Goal: Task Accomplishment & Management: Manage account settings

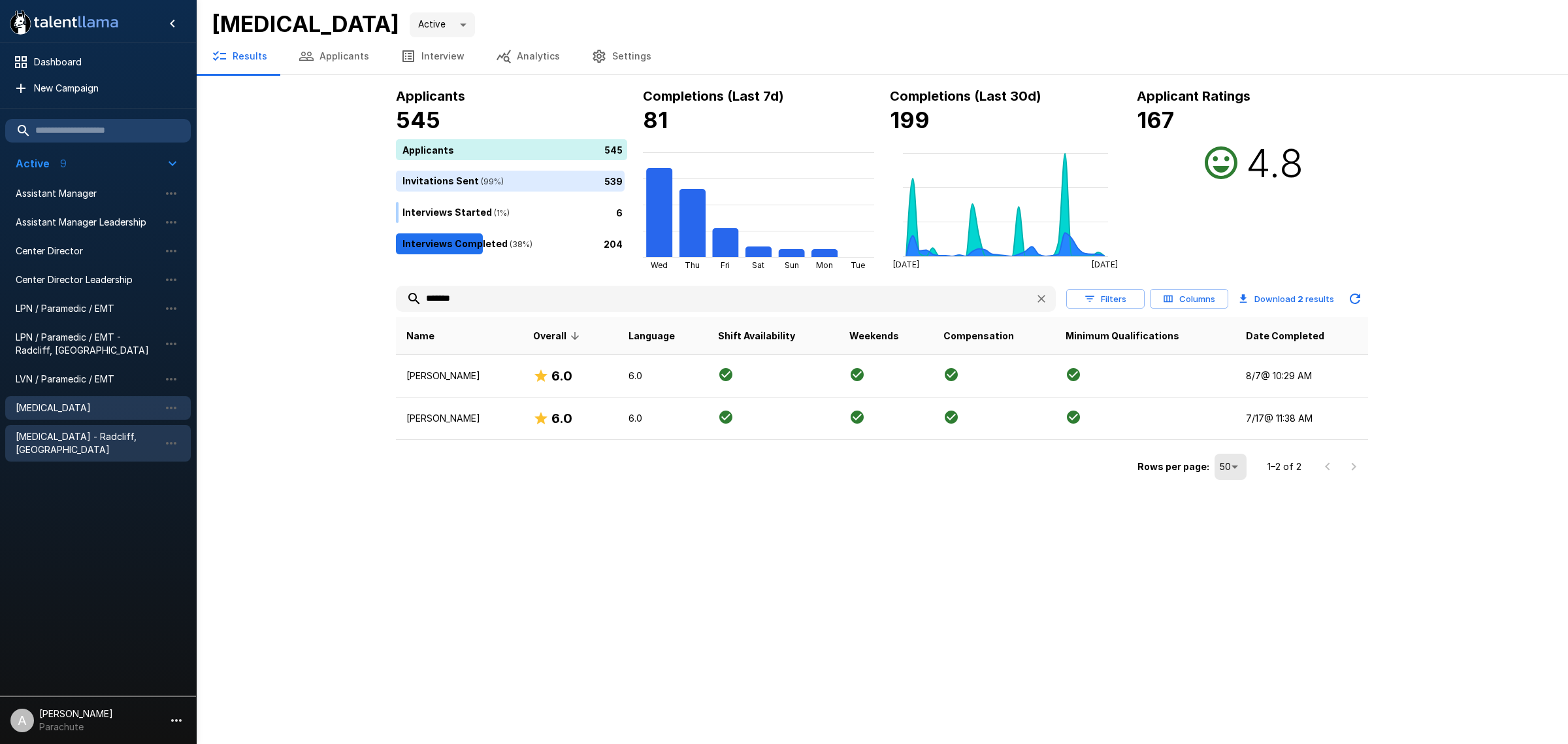
click at [113, 438] on span "[MEDICAL_DATA] - Radcliff, [GEOGRAPHIC_DATA]" at bounding box center [87, 443] width 144 height 26
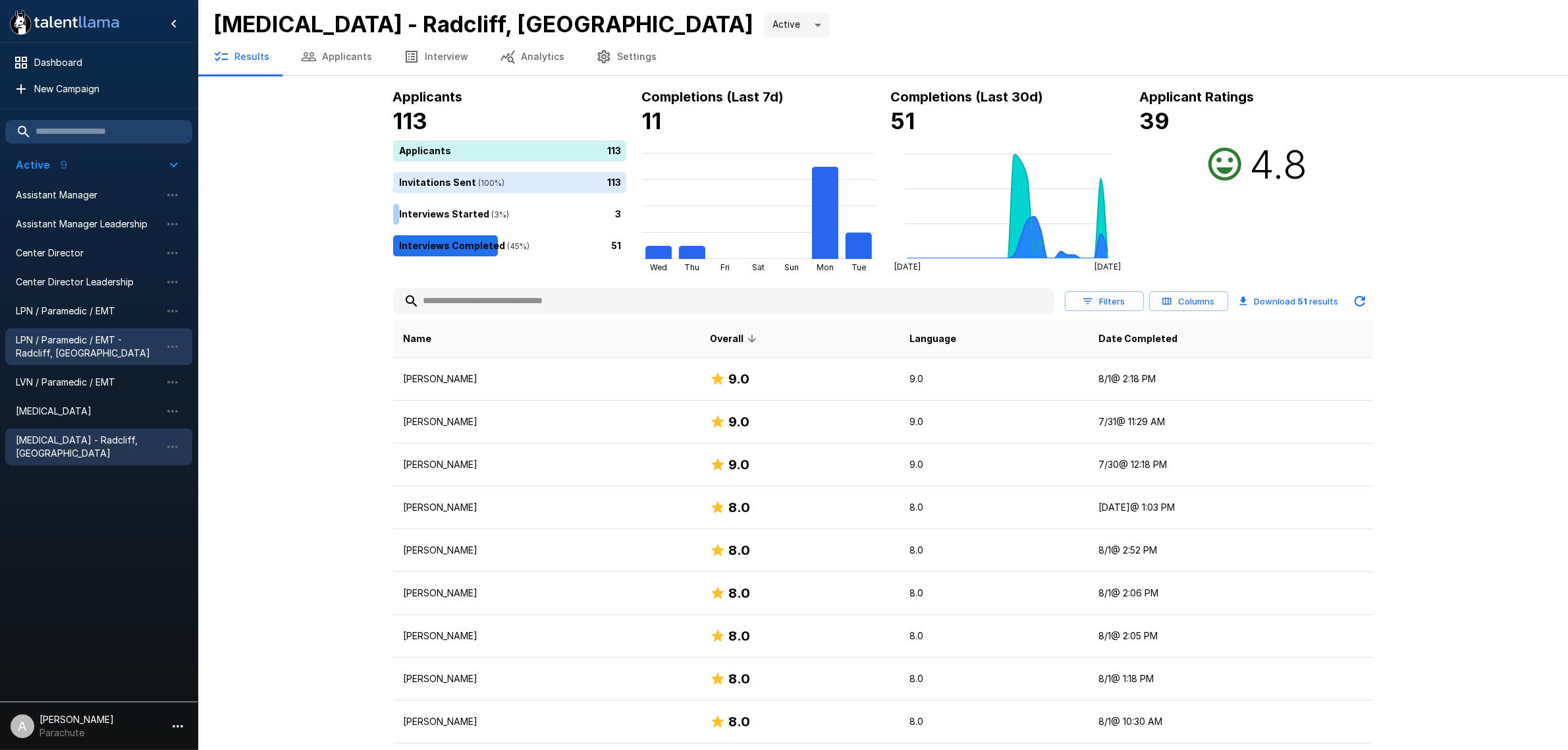
click at [55, 358] on span "LPN / Paramedic / EMT - Radcliff, [GEOGRAPHIC_DATA]" at bounding box center [88, 346] width 145 height 26
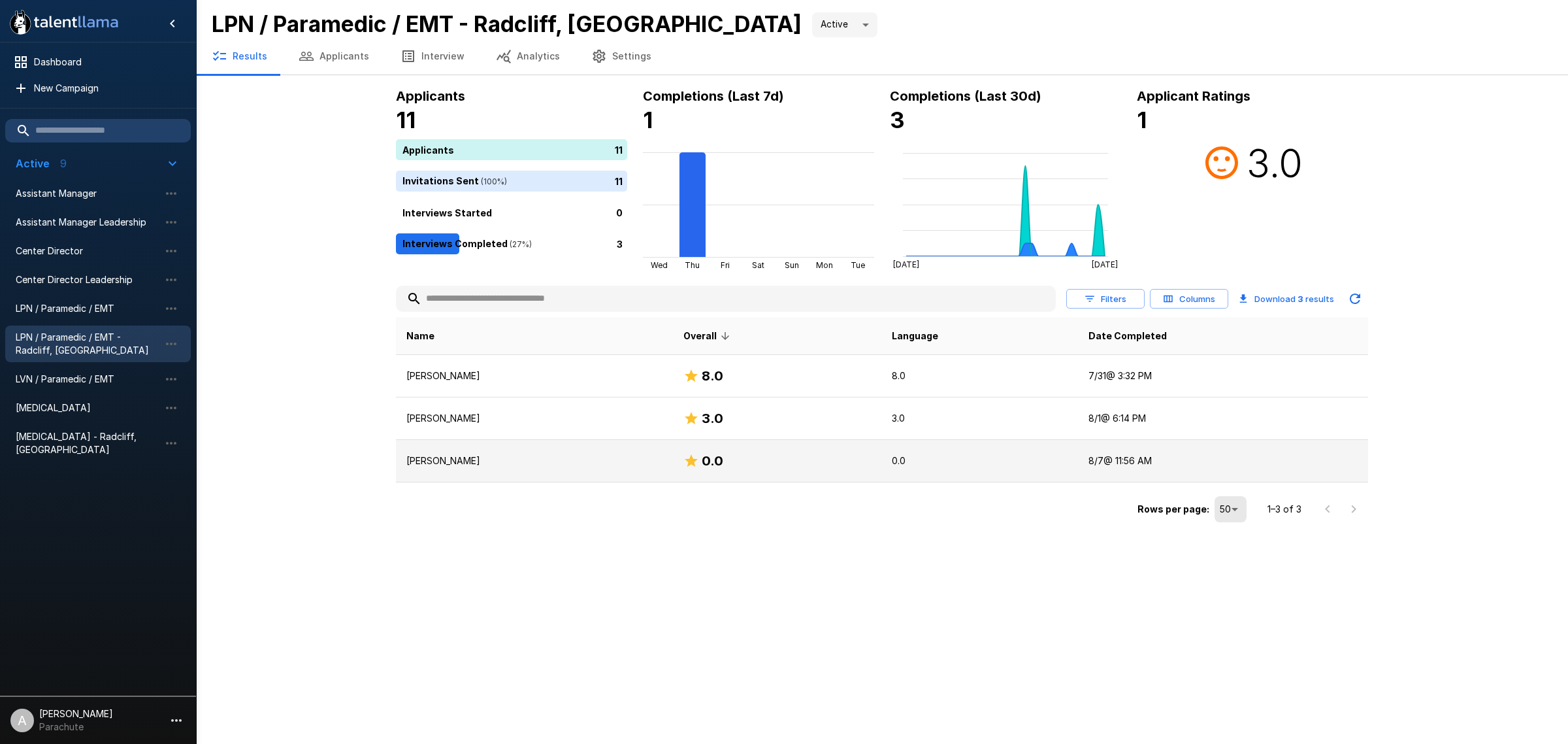
click at [456, 472] on td "[PERSON_NAME]" at bounding box center [534, 460] width 277 height 42
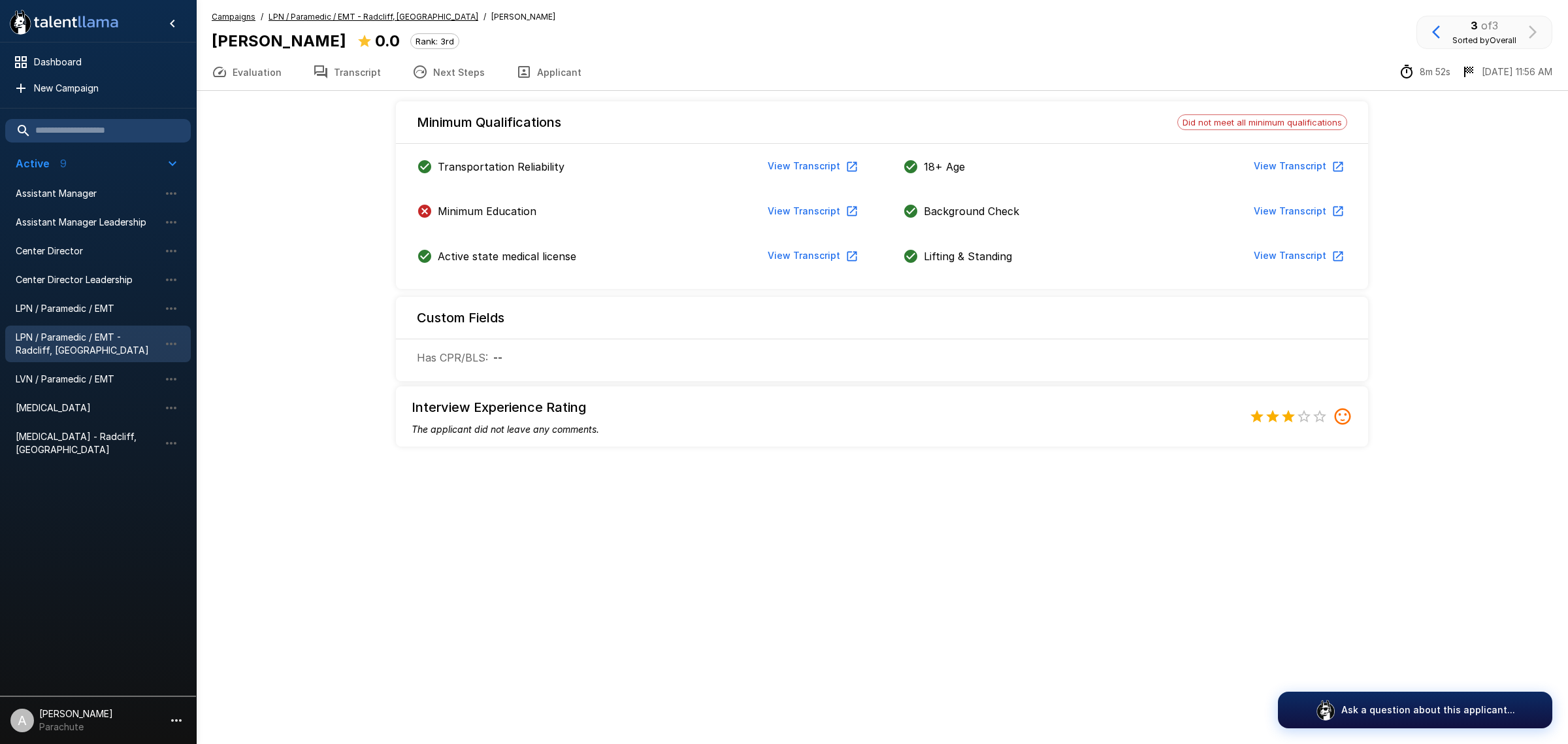
click at [328, 82] on button "Transcript" at bounding box center [347, 72] width 99 height 36
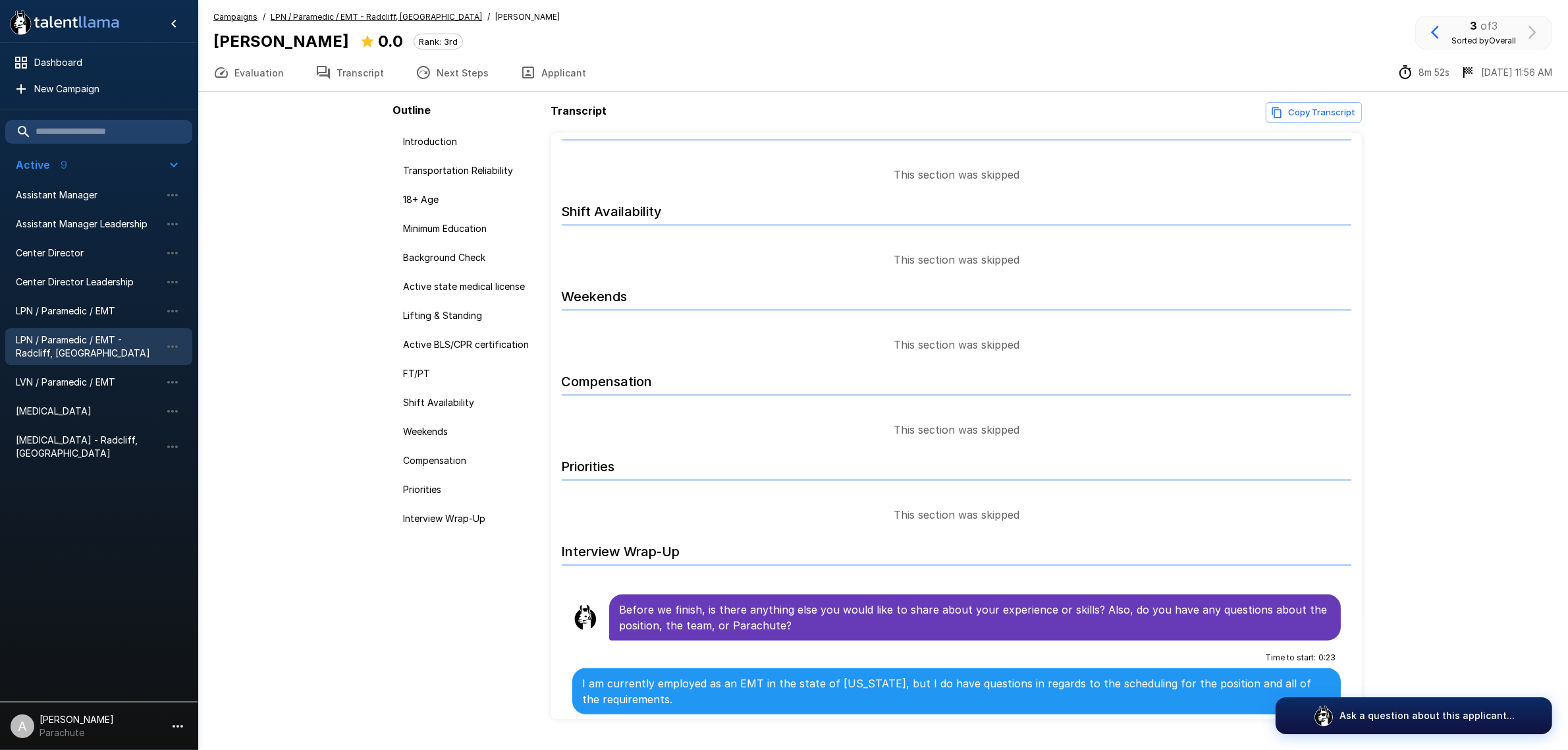
scroll to position [1729, 0]
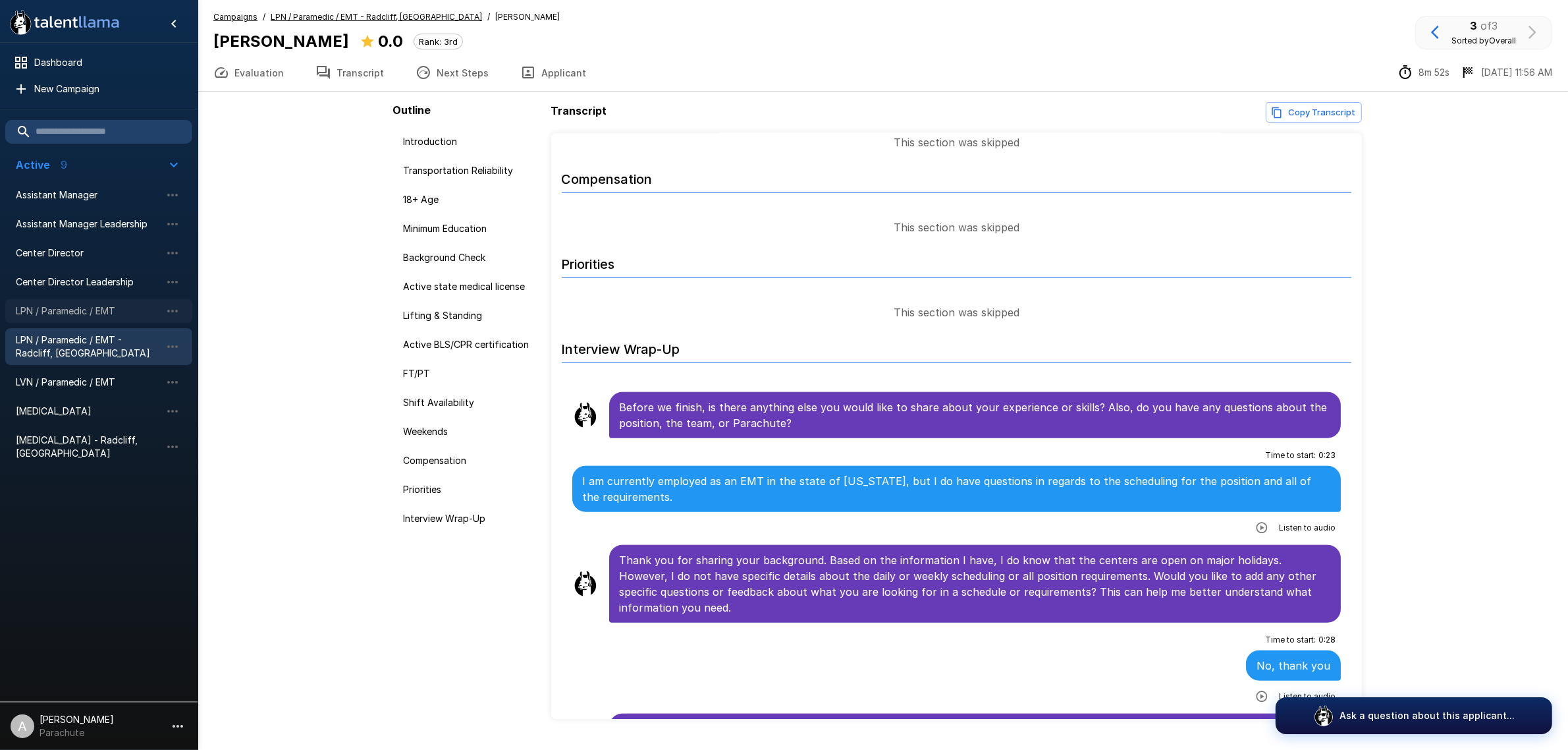
click at [72, 308] on span "LPN / Paramedic / EMT" at bounding box center [88, 310] width 145 height 13
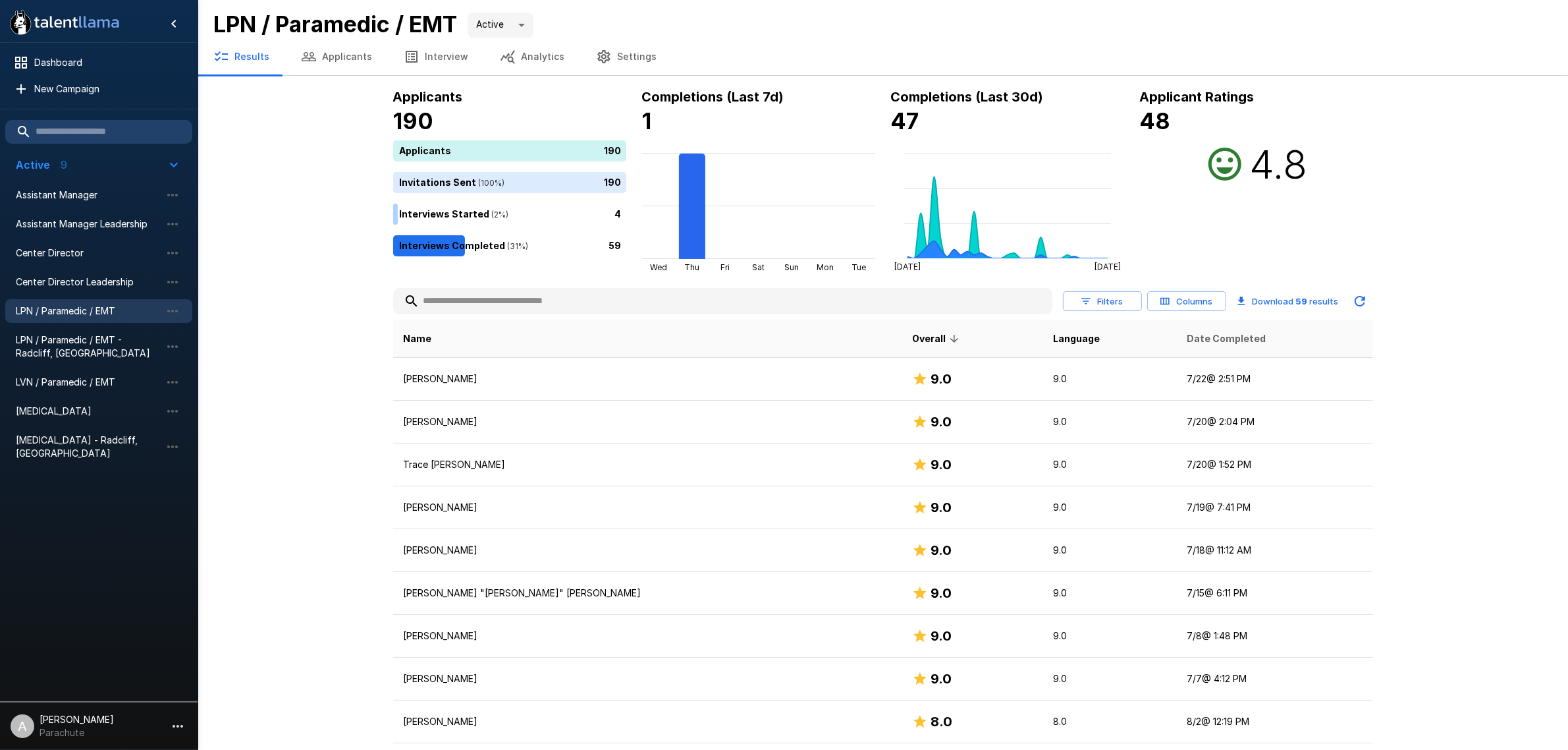
click at [1187, 335] on span "Date Completed" at bounding box center [1226, 338] width 79 height 16
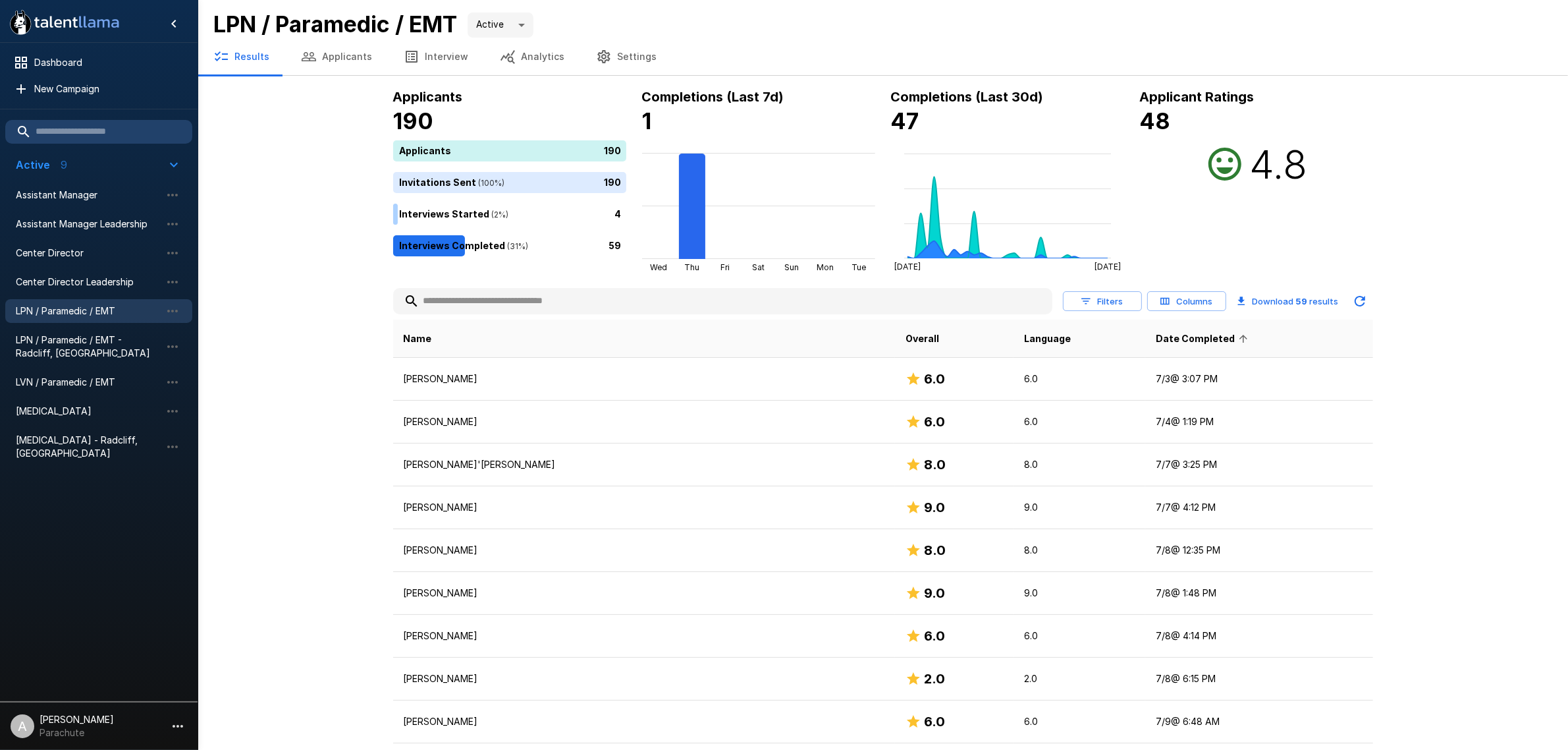
click at [1156, 336] on span "Date Completed" at bounding box center [1204, 338] width 96 height 16
click at [518, 456] on td "[PERSON_NAME]" at bounding box center [644, 464] width 502 height 43
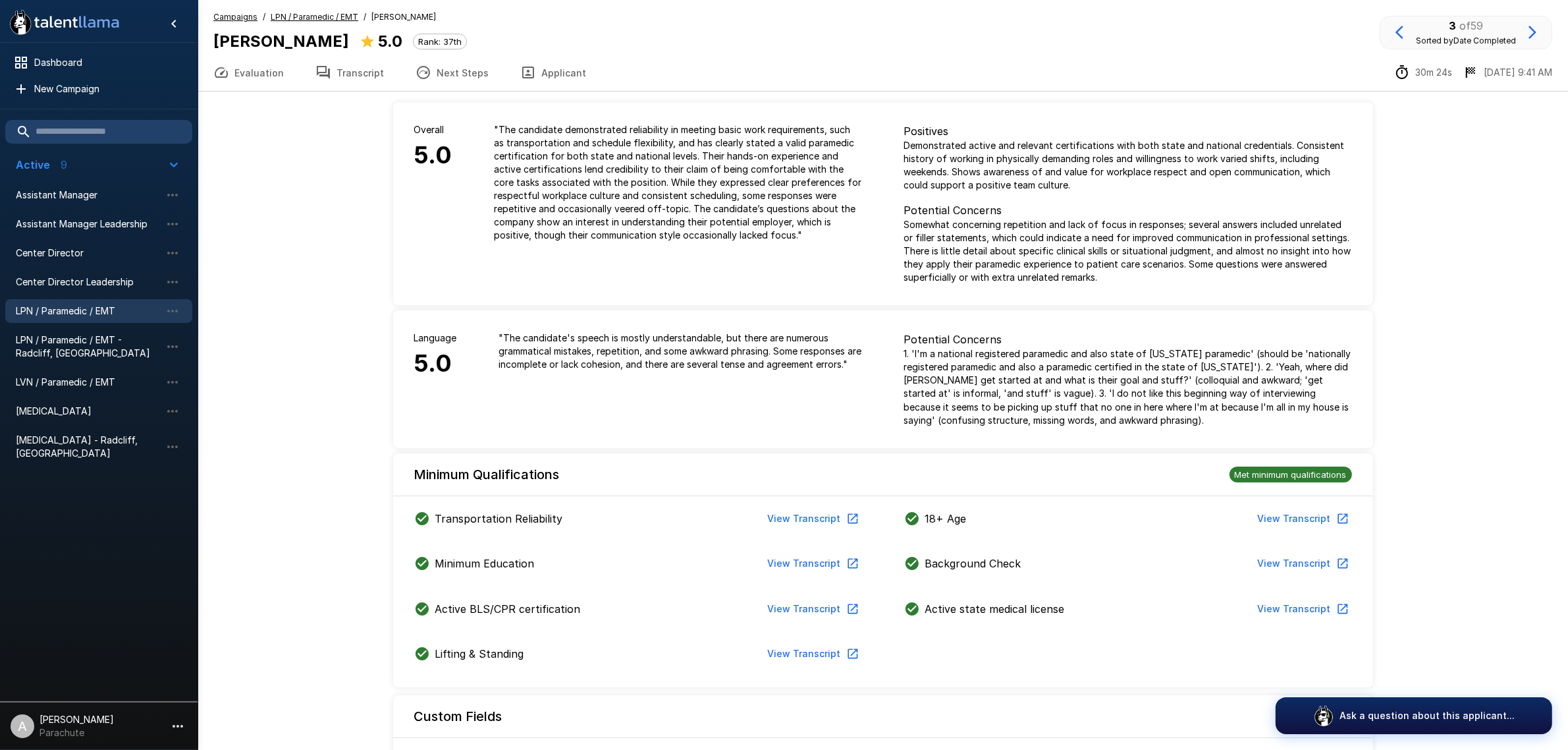
click at [346, 72] on button "Transcript" at bounding box center [350, 72] width 100 height 37
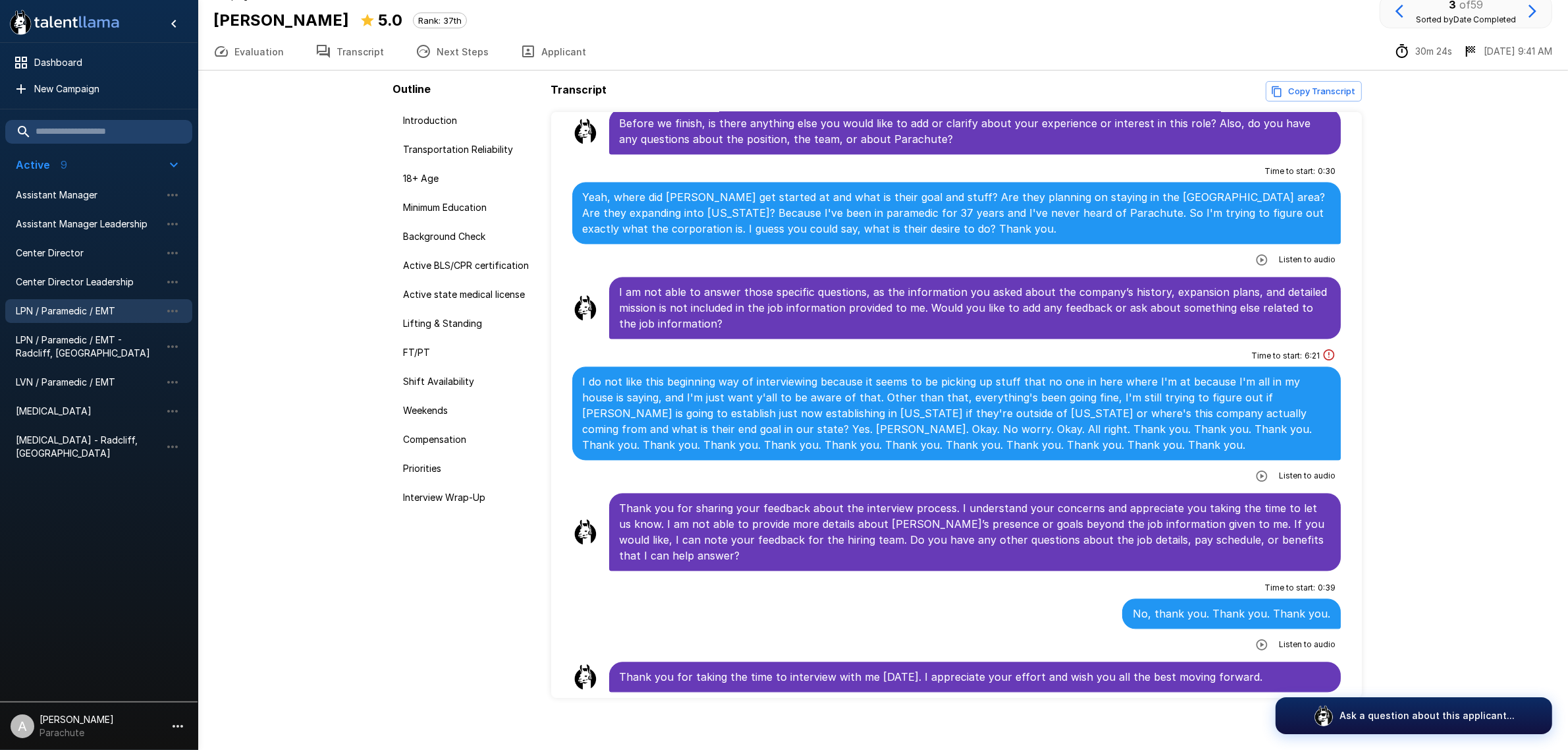
scroll to position [31, 0]
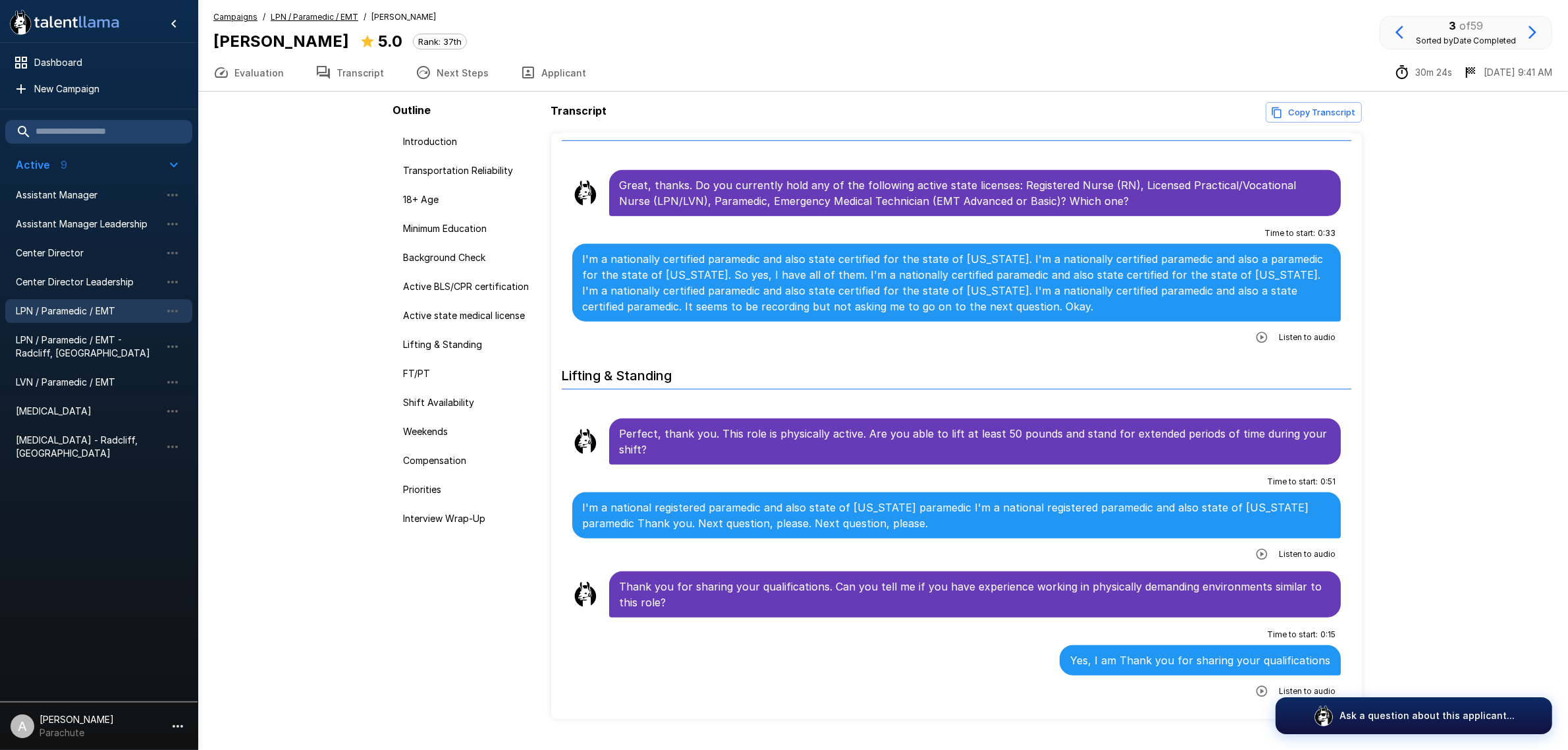
scroll to position [1318, 0]
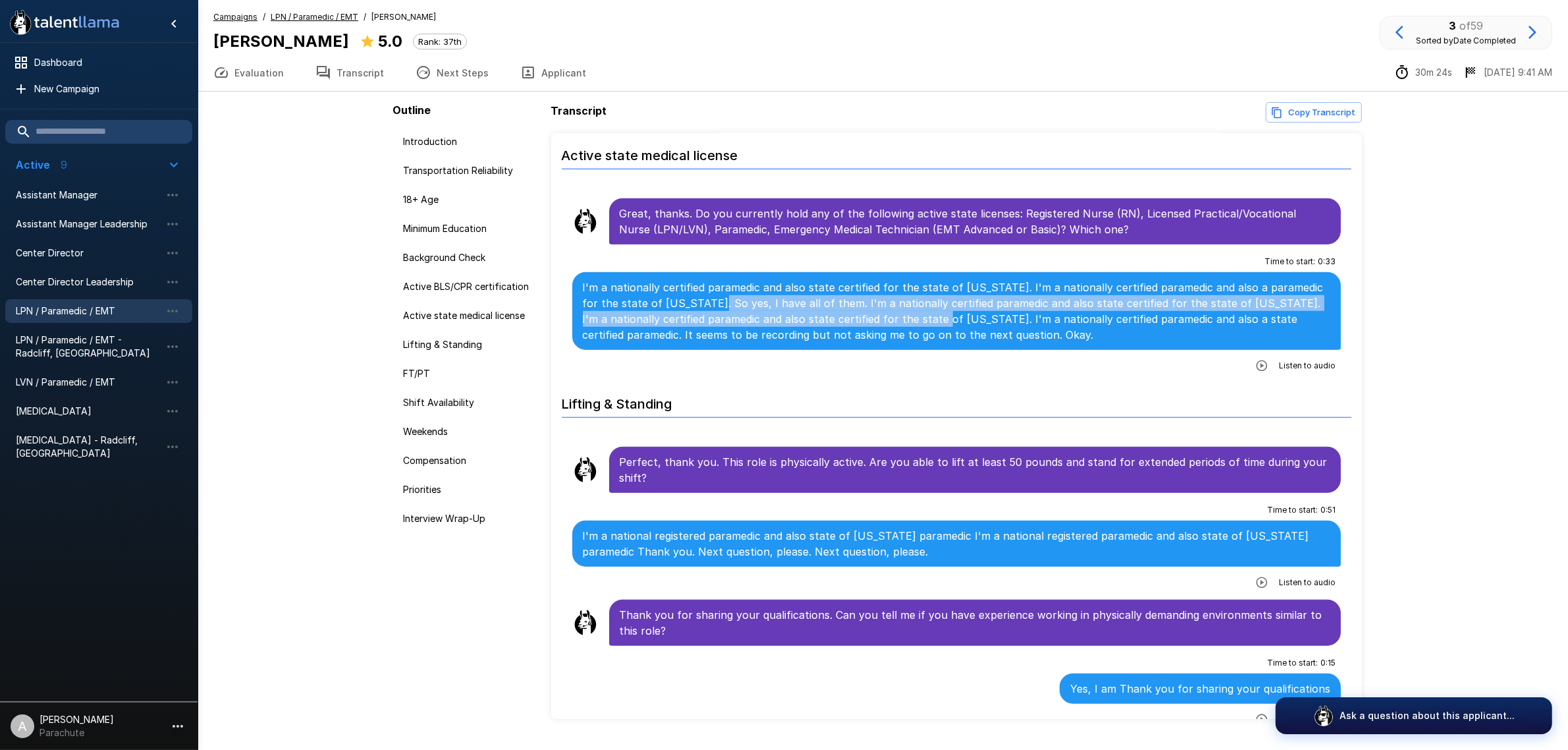
drag, startPoint x: 706, startPoint y: 290, endPoint x: 946, endPoint y: 303, distance: 240.4
click at [946, 303] on p "I'm a nationally certified paramedic and also state certified for the state of …" at bounding box center [957, 310] width 748 height 64
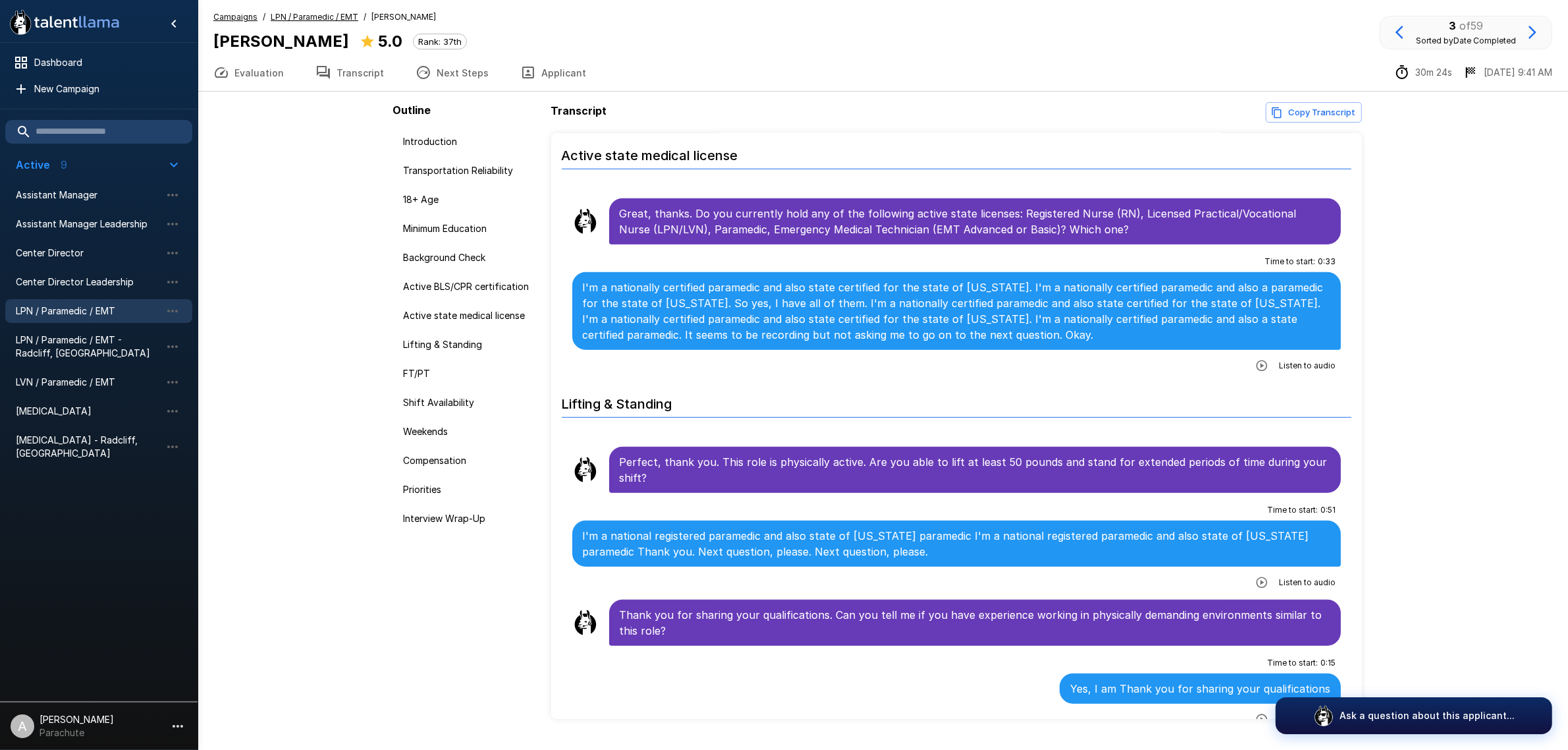
click at [1024, 303] on p "I'm a nationally certified paramedic and also state certified for the state of …" at bounding box center [957, 310] width 748 height 64
drag, startPoint x: 712, startPoint y: 324, endPoint x: 866, endPoint y: 319, distance: 154.1
click at [866, 319] on p "I'm a nationally certified paramedic and also state certified for the state of …" at bounding box center [957, 310] width 748 height 64
click at [896, 319] on p "I'm a nationally certified paramedic and also state certified for the state of …" at bounding box center [957, 310] width 748 height 64
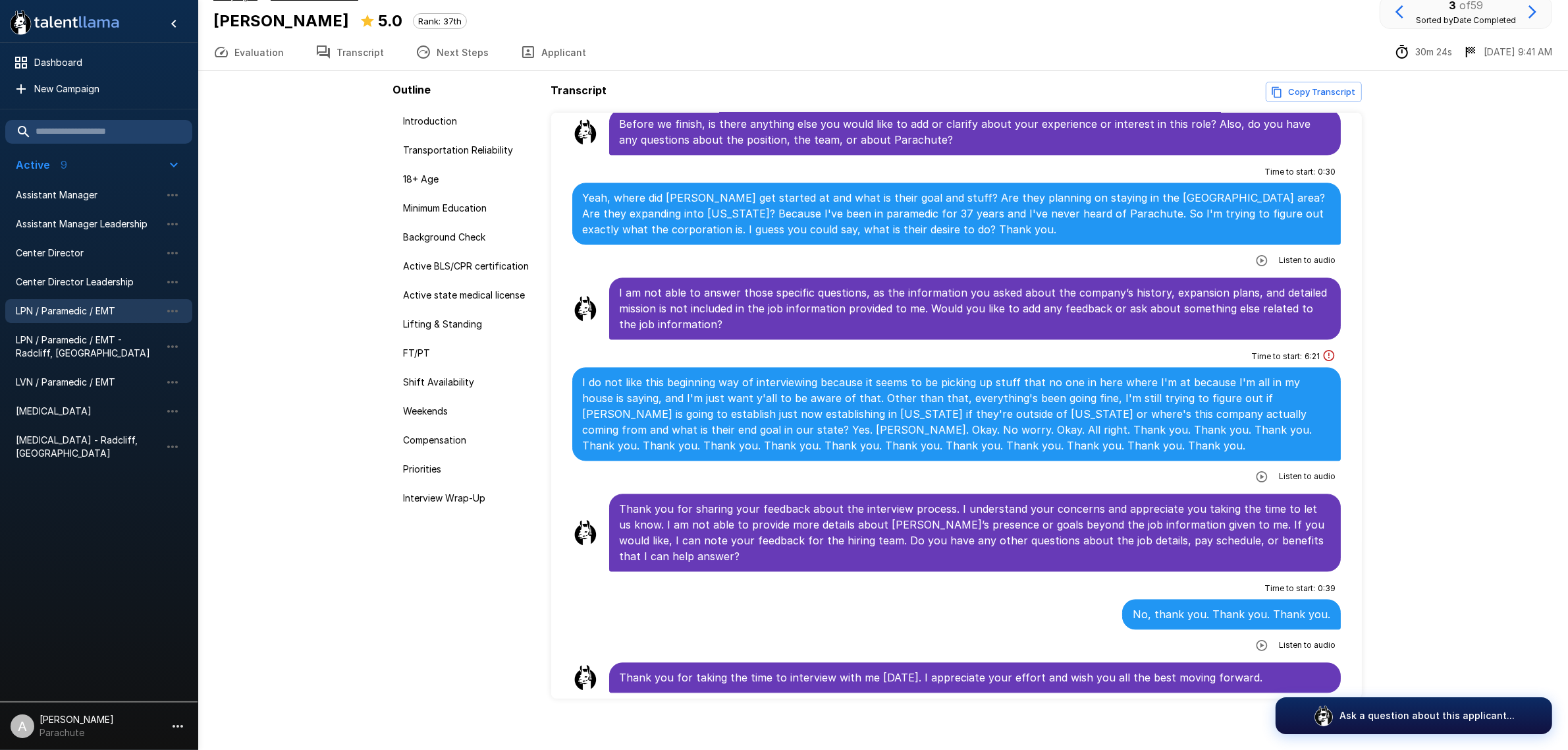
scroll to position [31, 0]
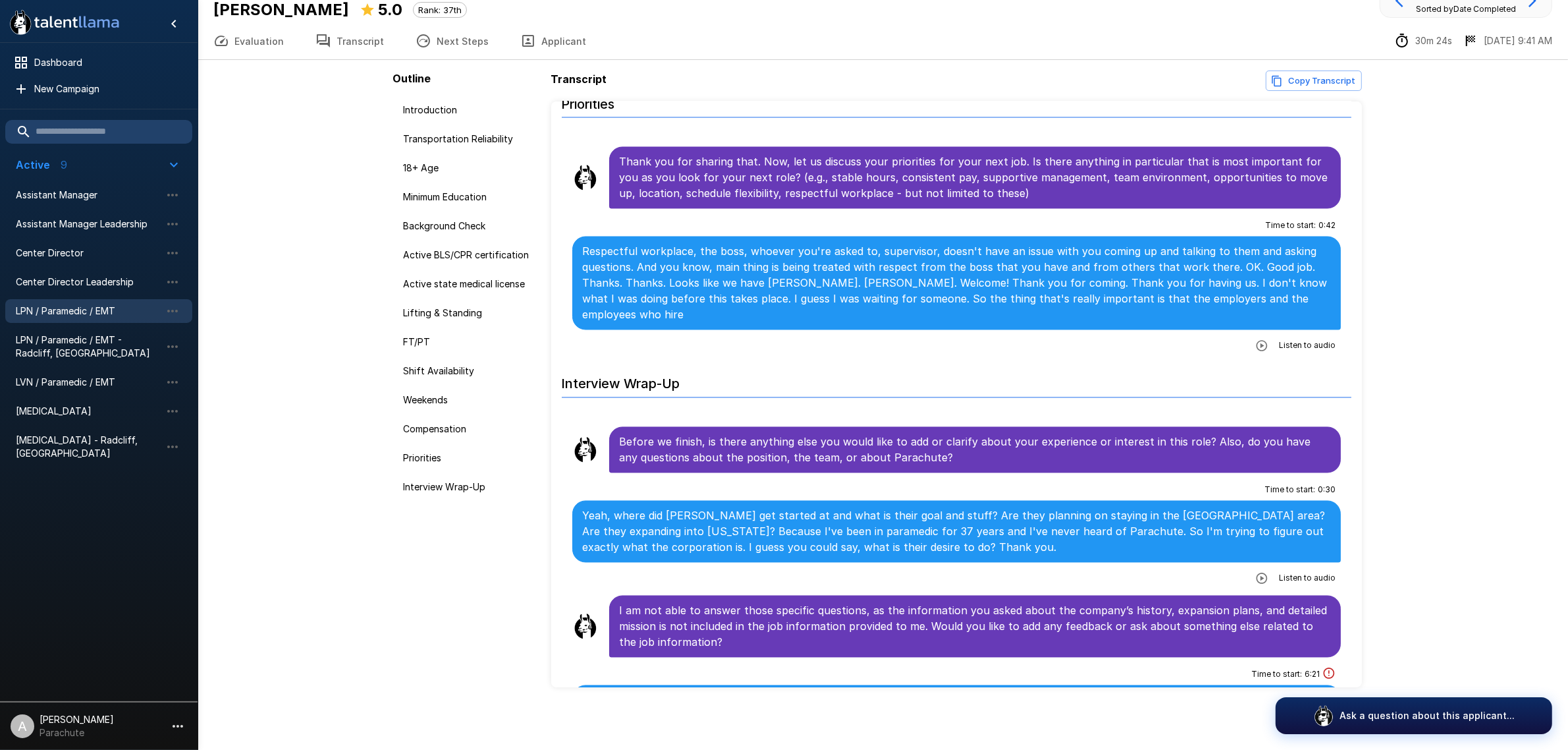
scroll to position [3010, 0]
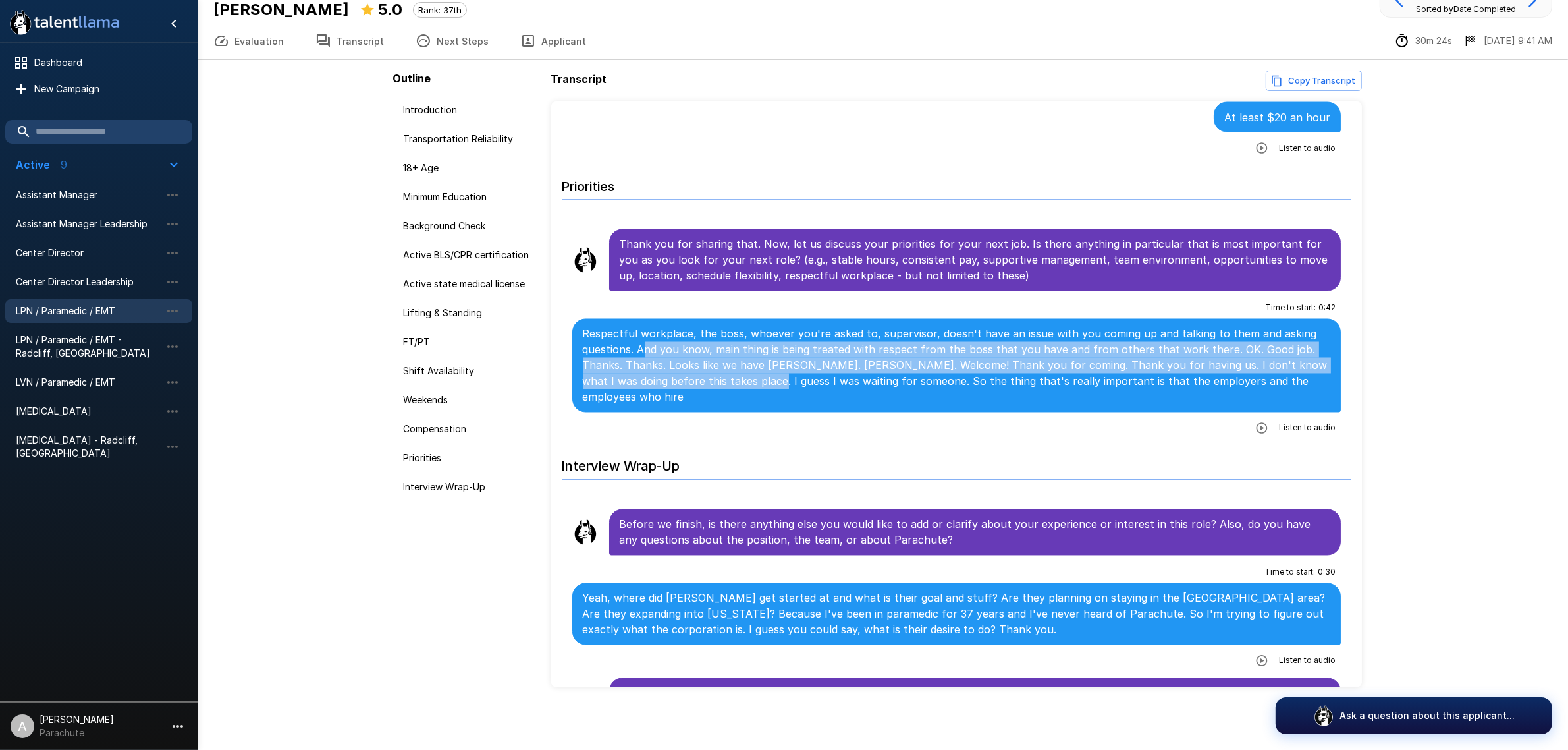
drag, startPoint x: 647, startPoint y: 343, endPoint x: 741, endPoint y: 378, distance: 100.3
click at [741, 378] on p "Respectful workplace, the boss, whoever you're asked to, supervisor, doesn't ha…" at bounding box center [957, 365] width 748 height 79
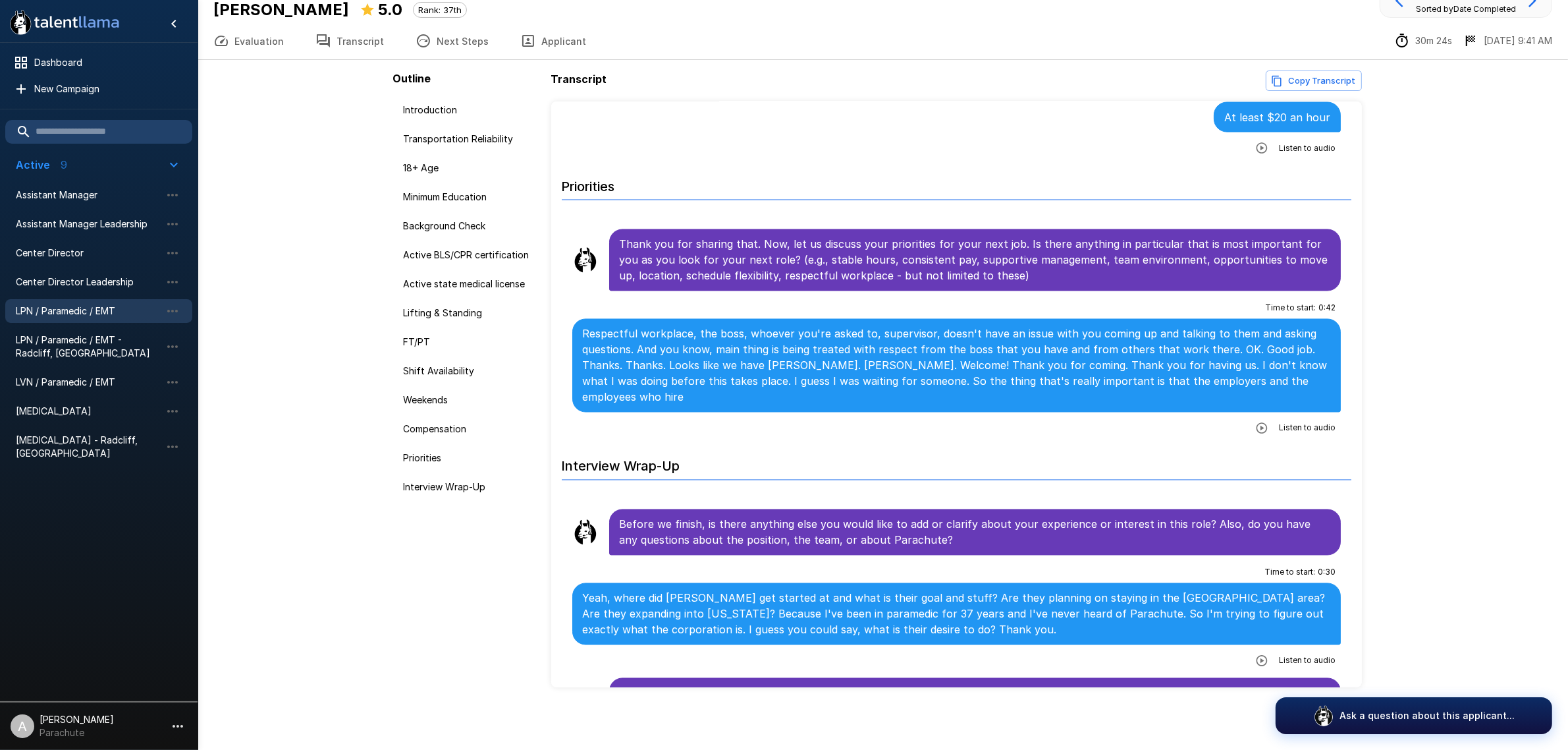
click at [772, 392] on p "Respectful workplace, the boss, whoever you're asked to, supervisor, doesn't ha…" at bounding box center [957, 365] width 748 height 79
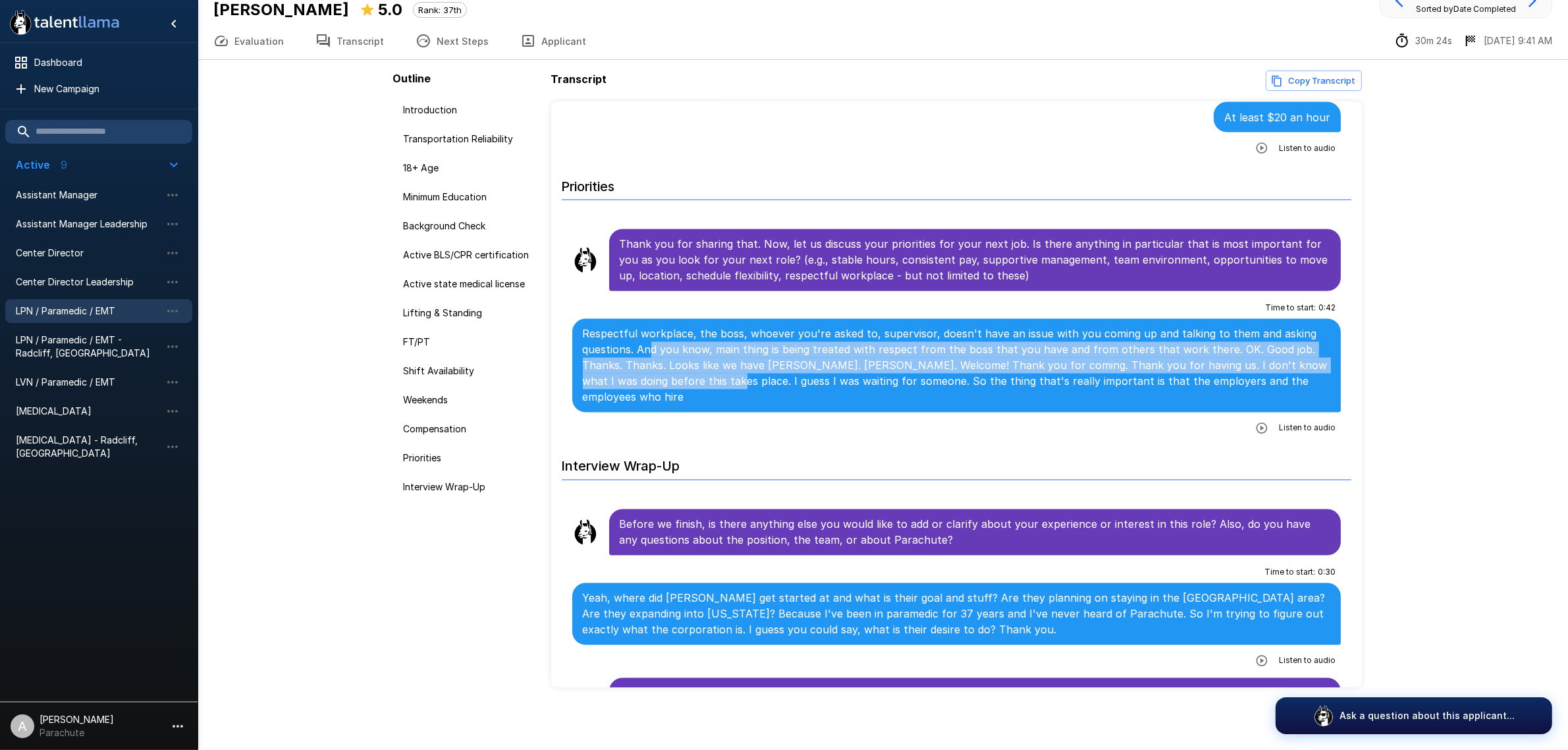
drag, startPoint x: 649, startPoint y: 344, endPoint x: 708, endPoint y: 381, distance: 69.6
click at [707, 381] on p "Respectful workplace, the boss, whoever you're asked to, supervisor, doesn't ha…" at bounding box center [957, 365] width 748 height 79
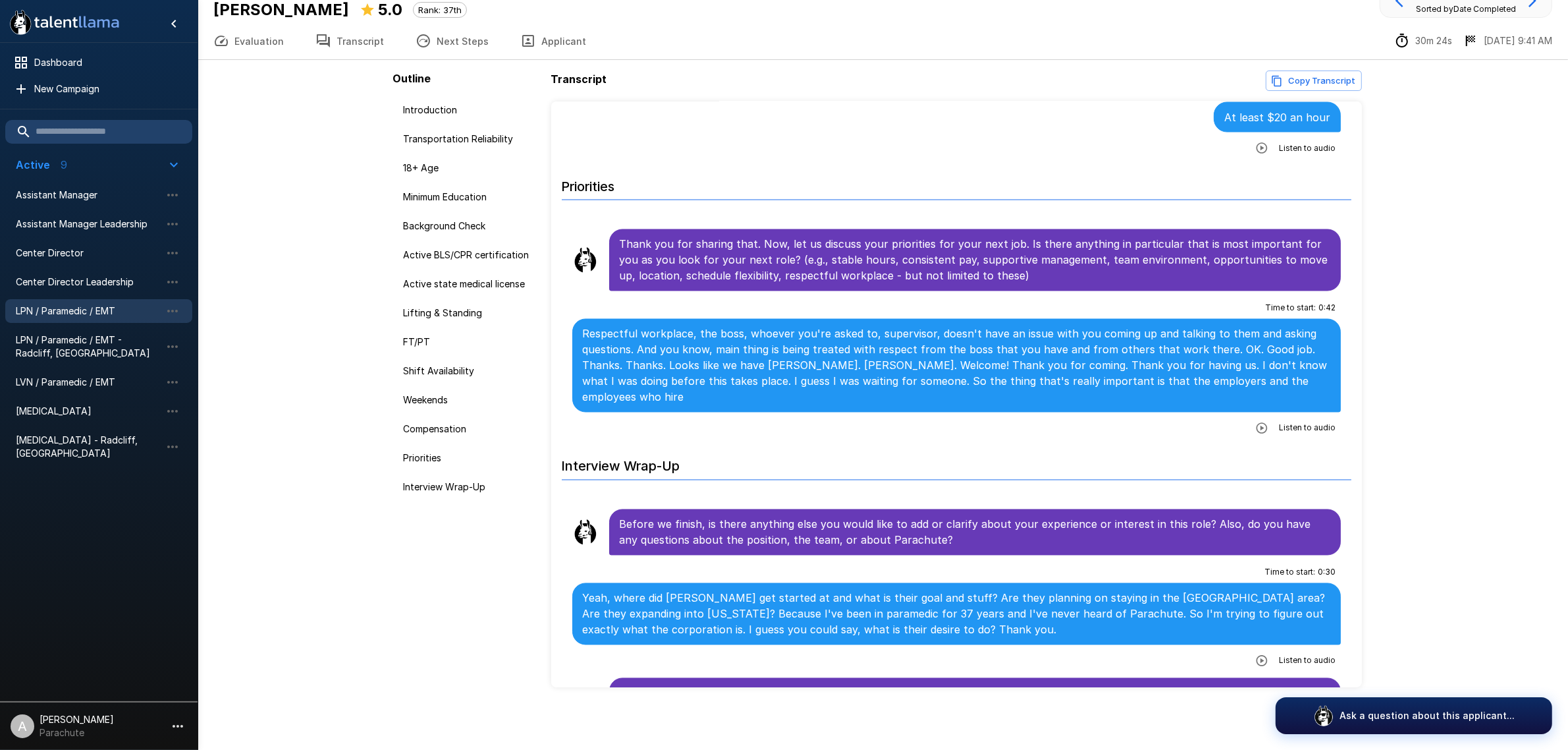
click at [722, 391] on p "Respectful workplace, the boss, whoever you're asked to, supervisor, doesn't ha…" at bounding box center [957, 365] width 748 height 79
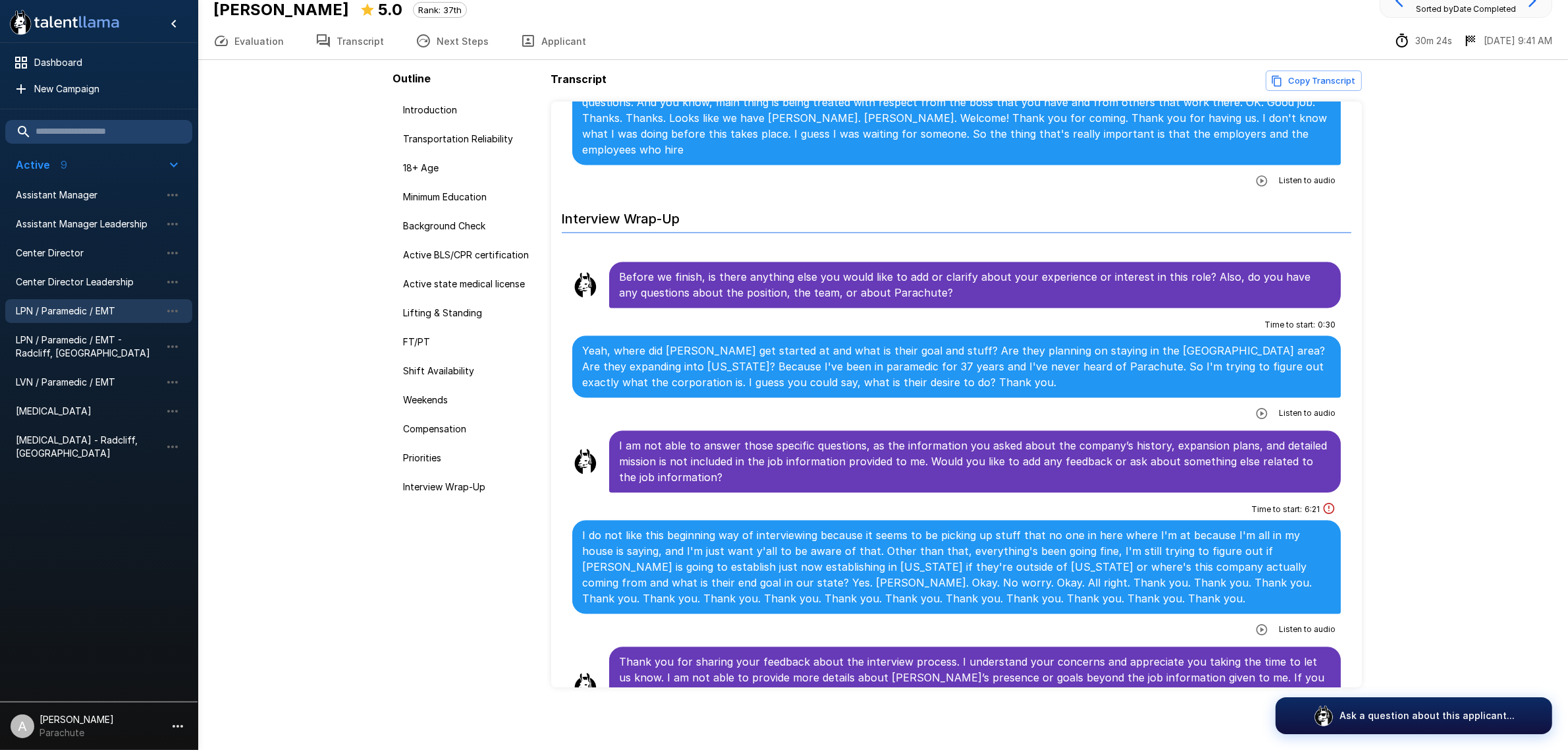
scroll to position [3421, 0]
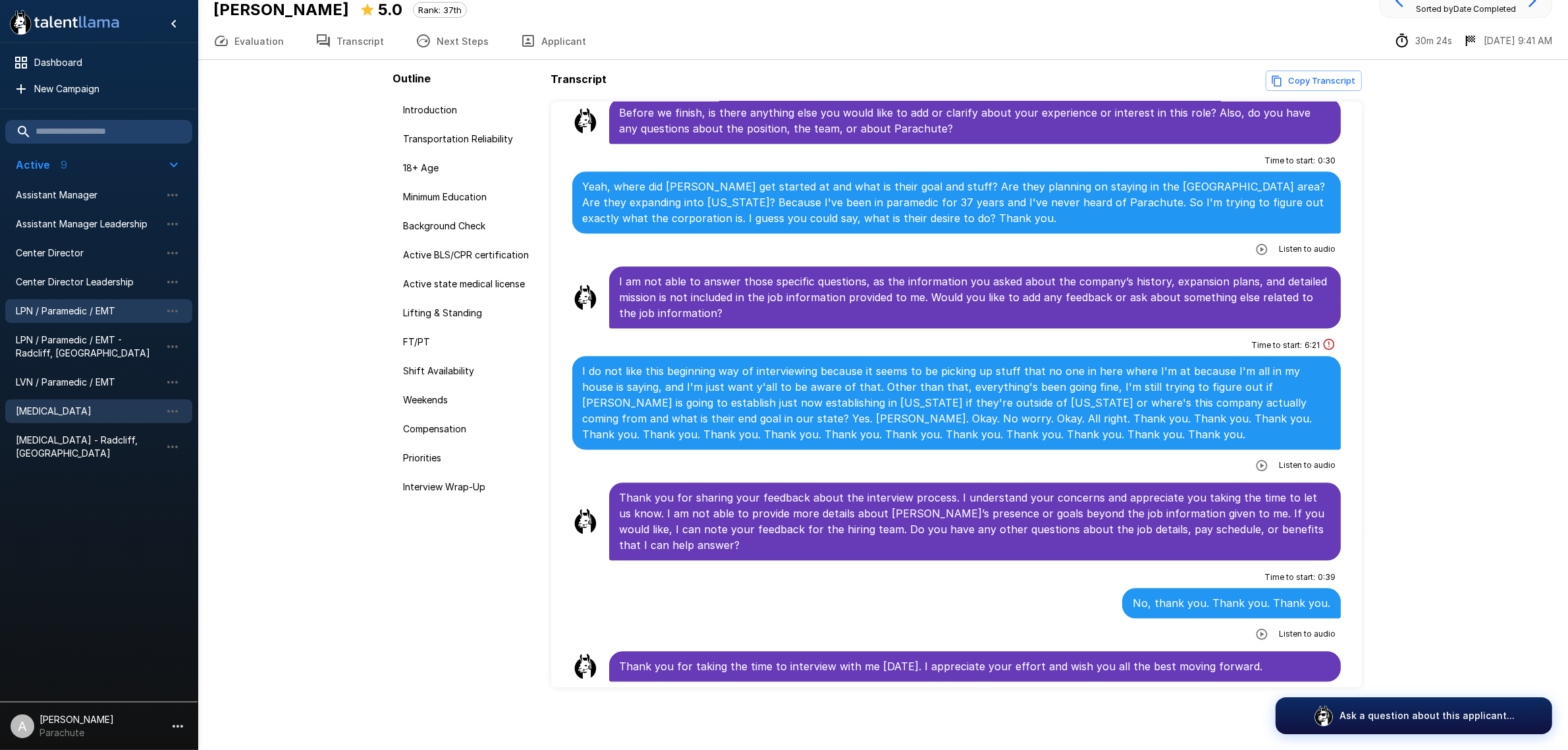
click at [48, 405] on span "[MEDICAL_DATA]" at bounding box center [88, 411] width 145 height 13
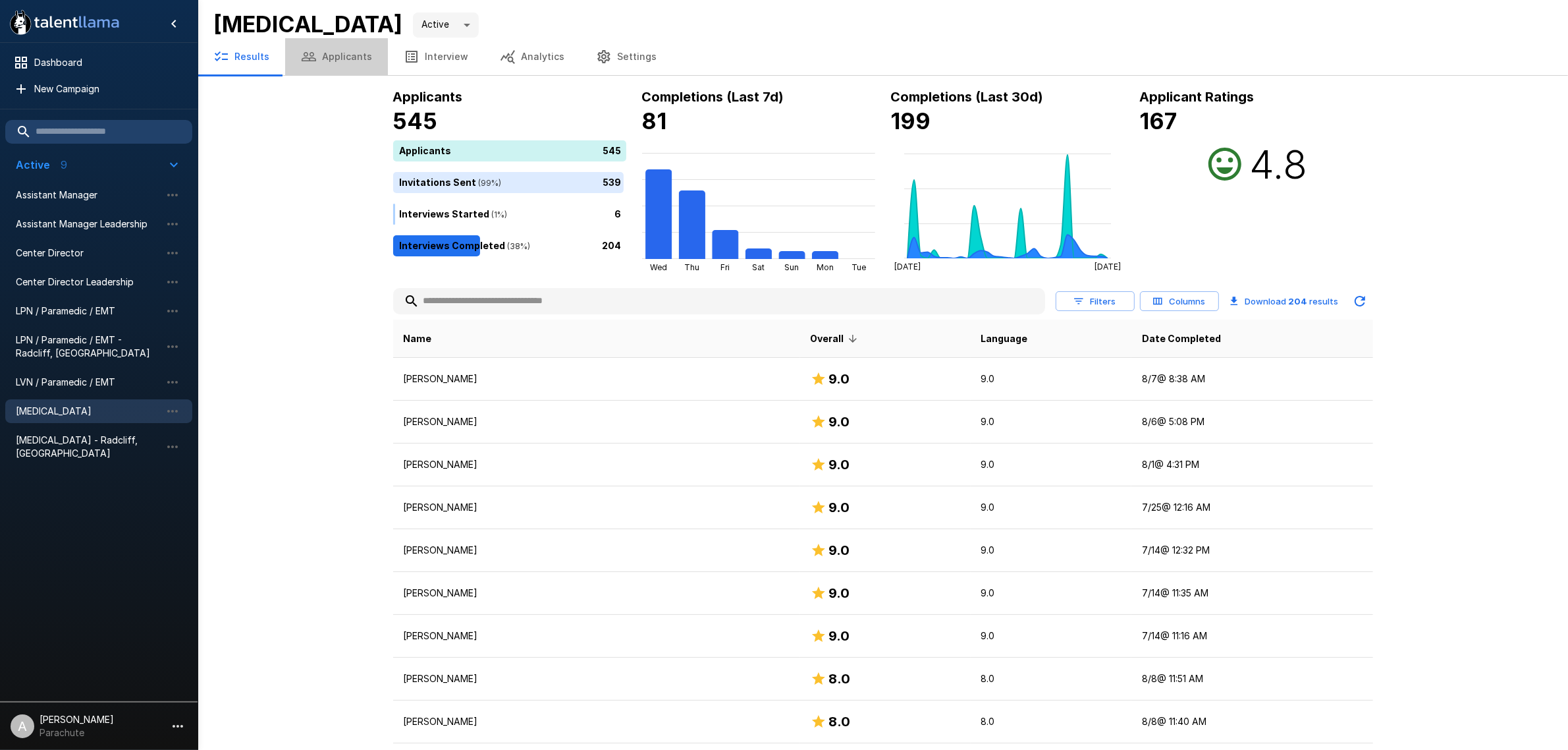
click at [350, 53] on button "Applicants" at bounding box center [336, 57] width 103 height 37
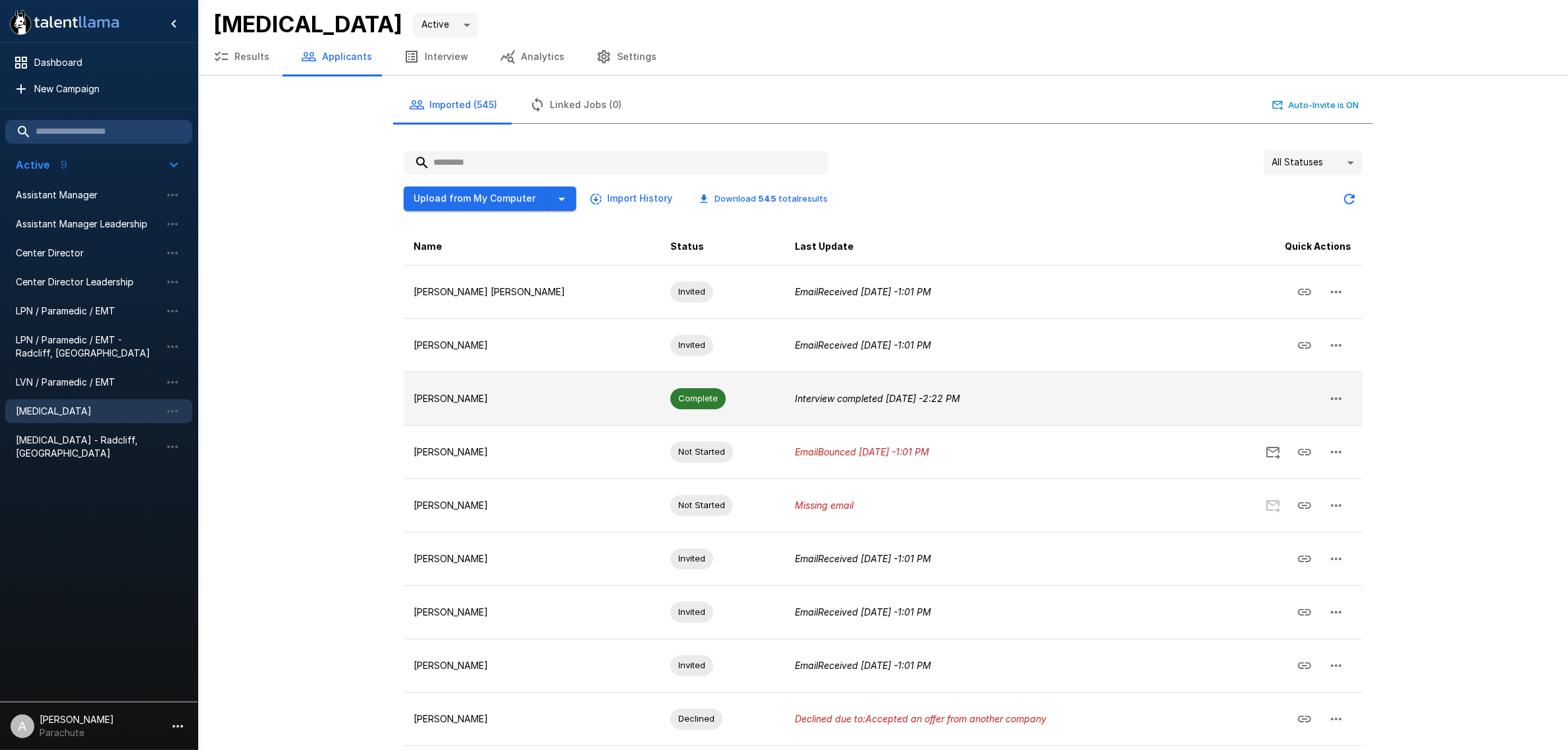
scroll to position [104, 0]
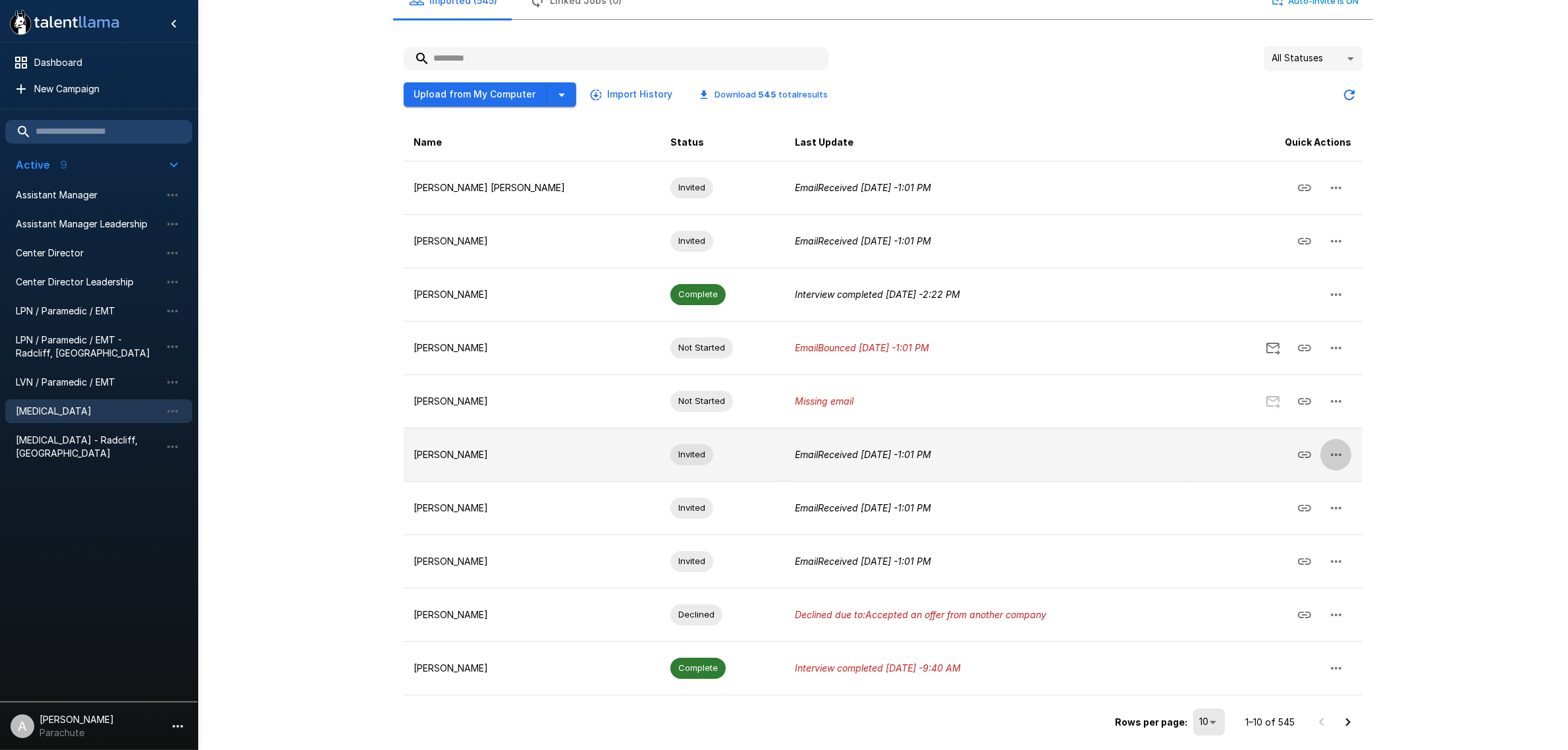
click at [1341, 453] on icon "button" at bounding box center [1336, 454] width 10 height 3
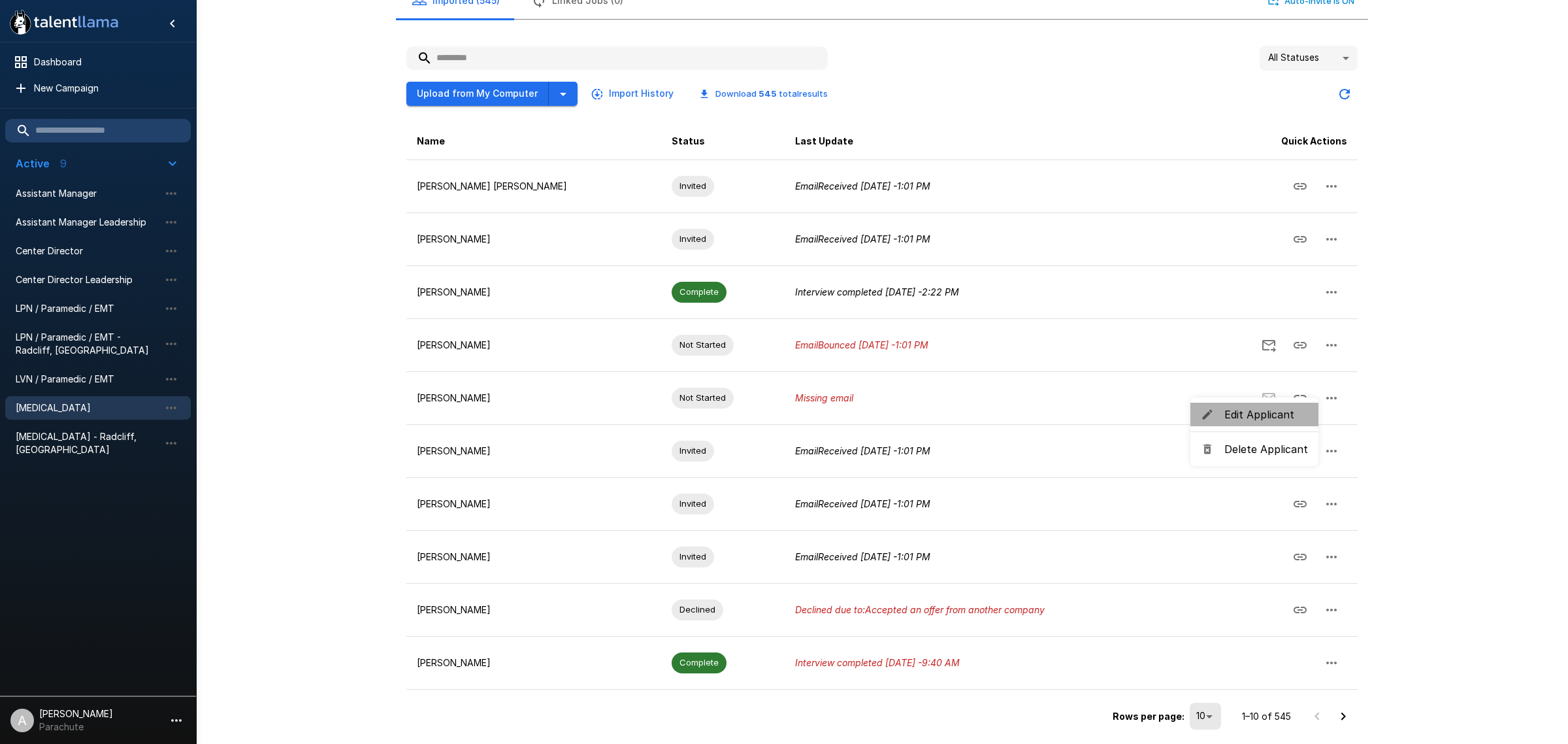
click at [1292, 414] on span "Edit Applicant" at bounding box center [1266, 414] width 84 height 16
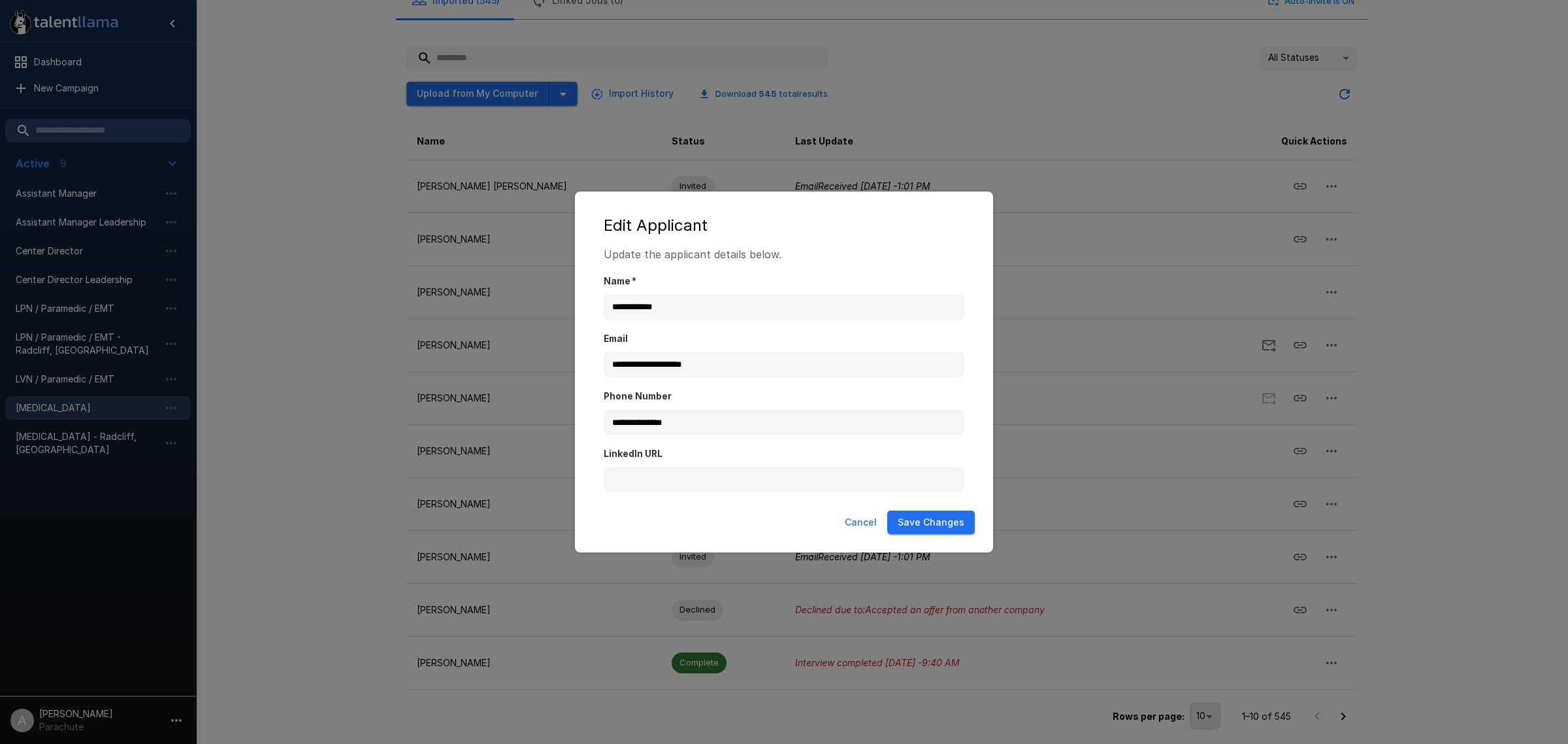
click at [863, 517] on button "Cancel" at bounding box center [861, 523] width 42 height 24
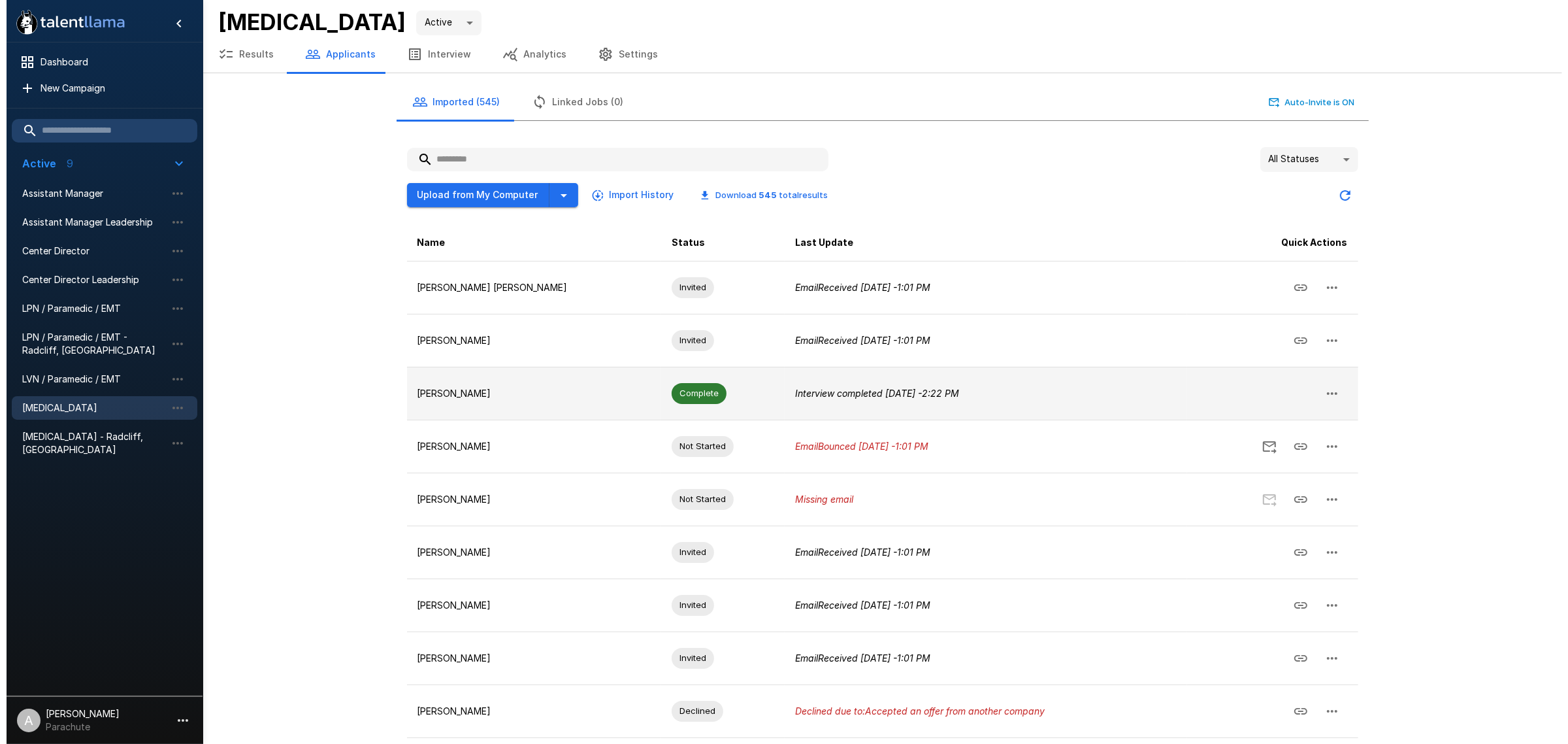
scroll to position [2, 0]
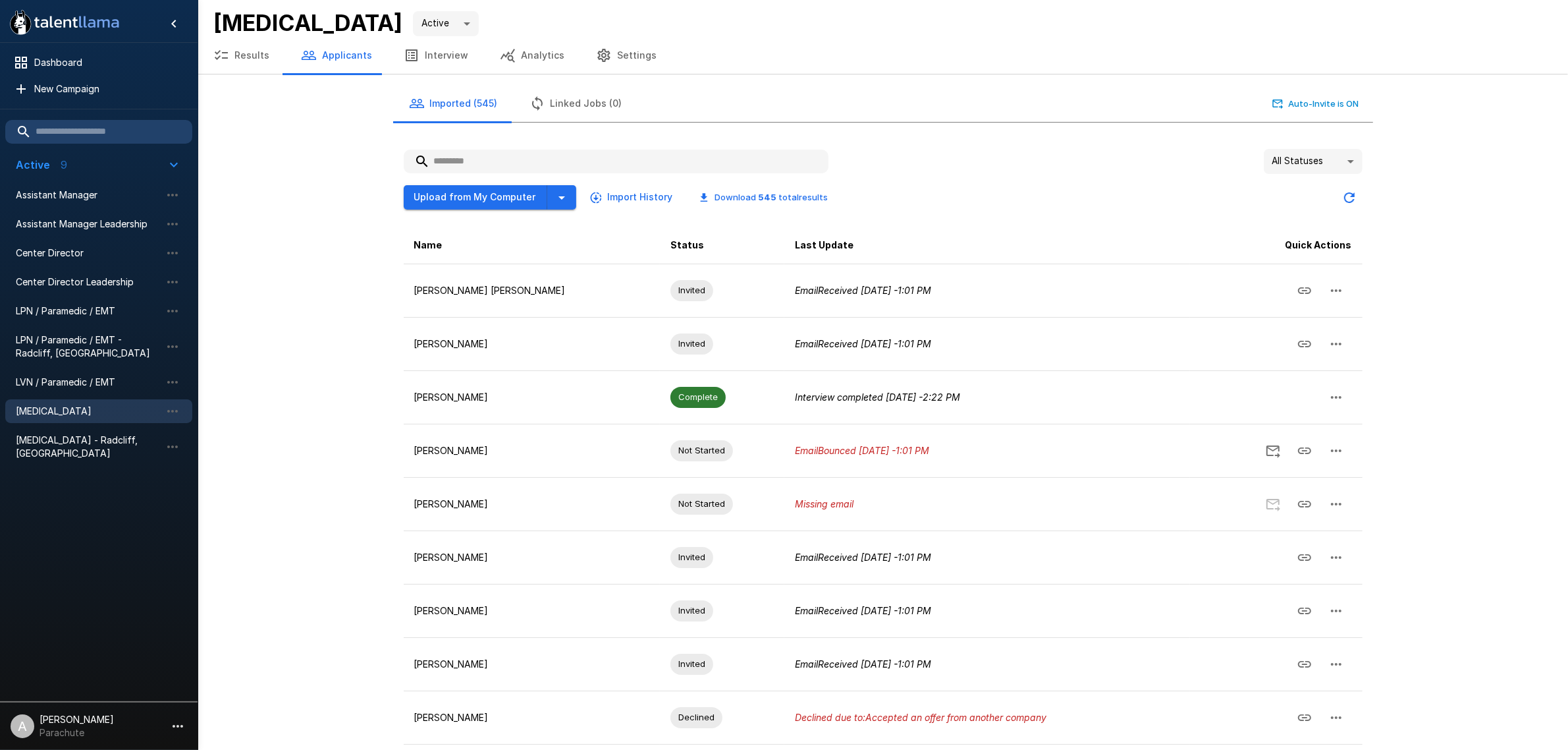
click at [1335, 159] on body ".st0{fill:#FFFFFF;} .st1{fill:#76a4ed;} Dashboard New Campaign Active 9 Assista…" at bounding box center [784, 373] width 1568 height 750
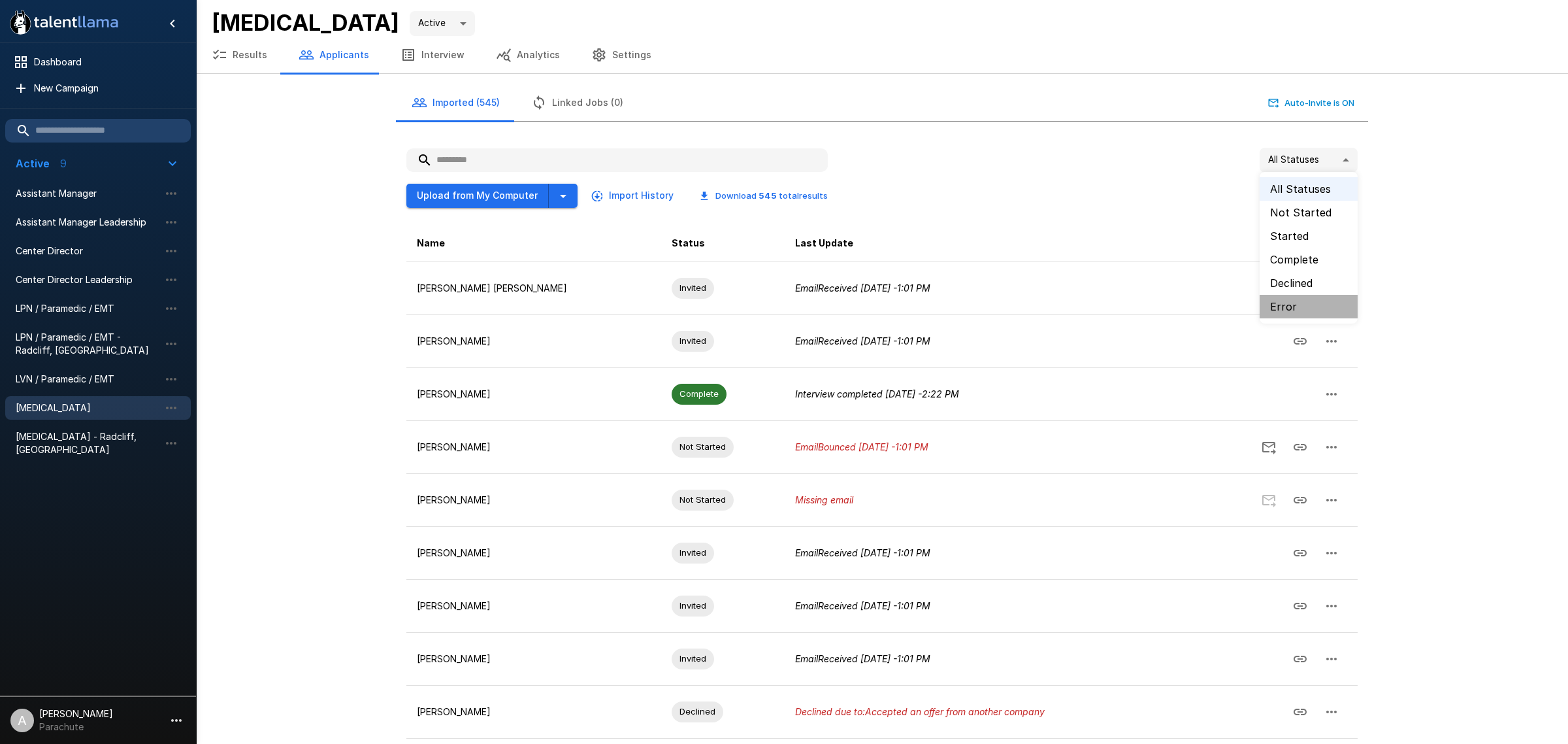
click at [1293, 299] on li "Error" at bounding box center [1309, 306] width 98 height 23
type input "*****"
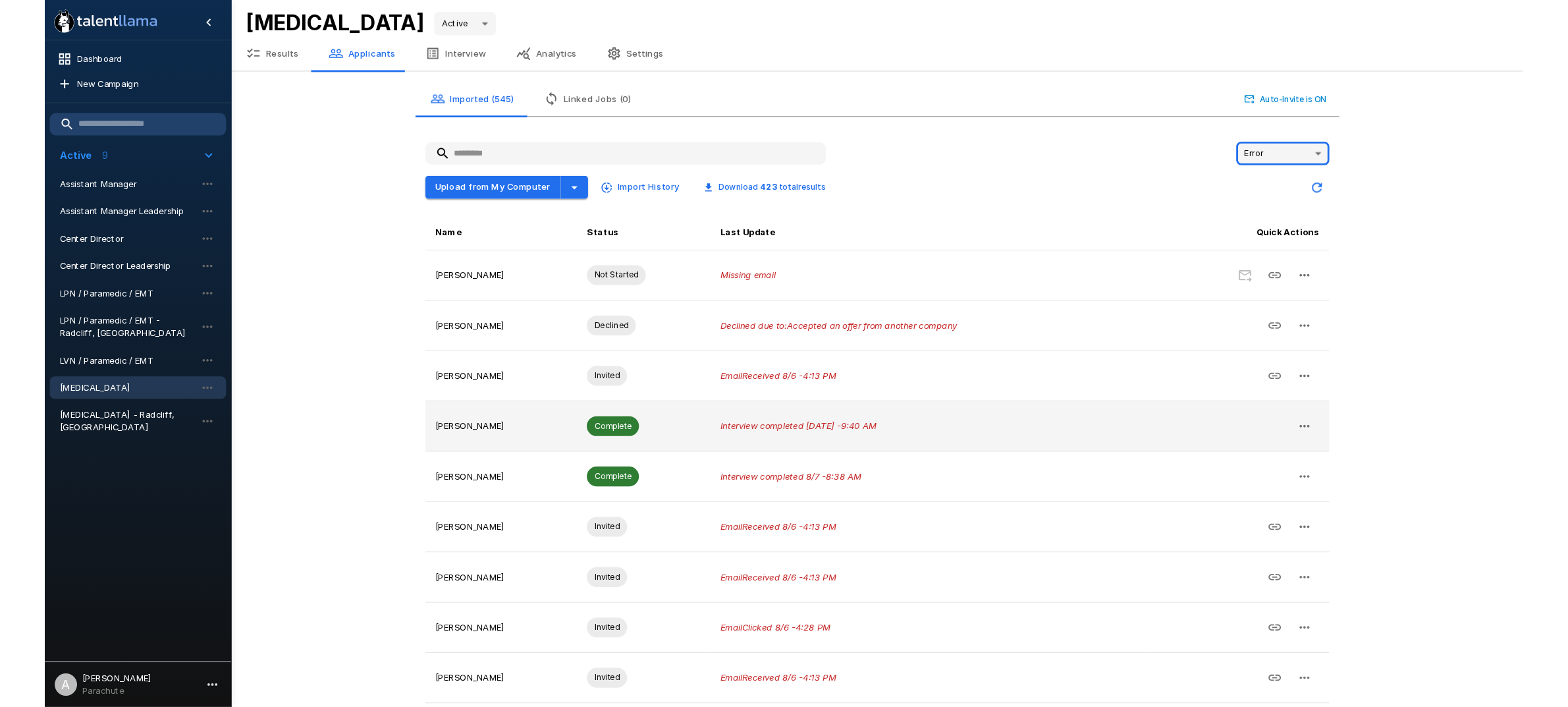
scroll to position [104, 0]
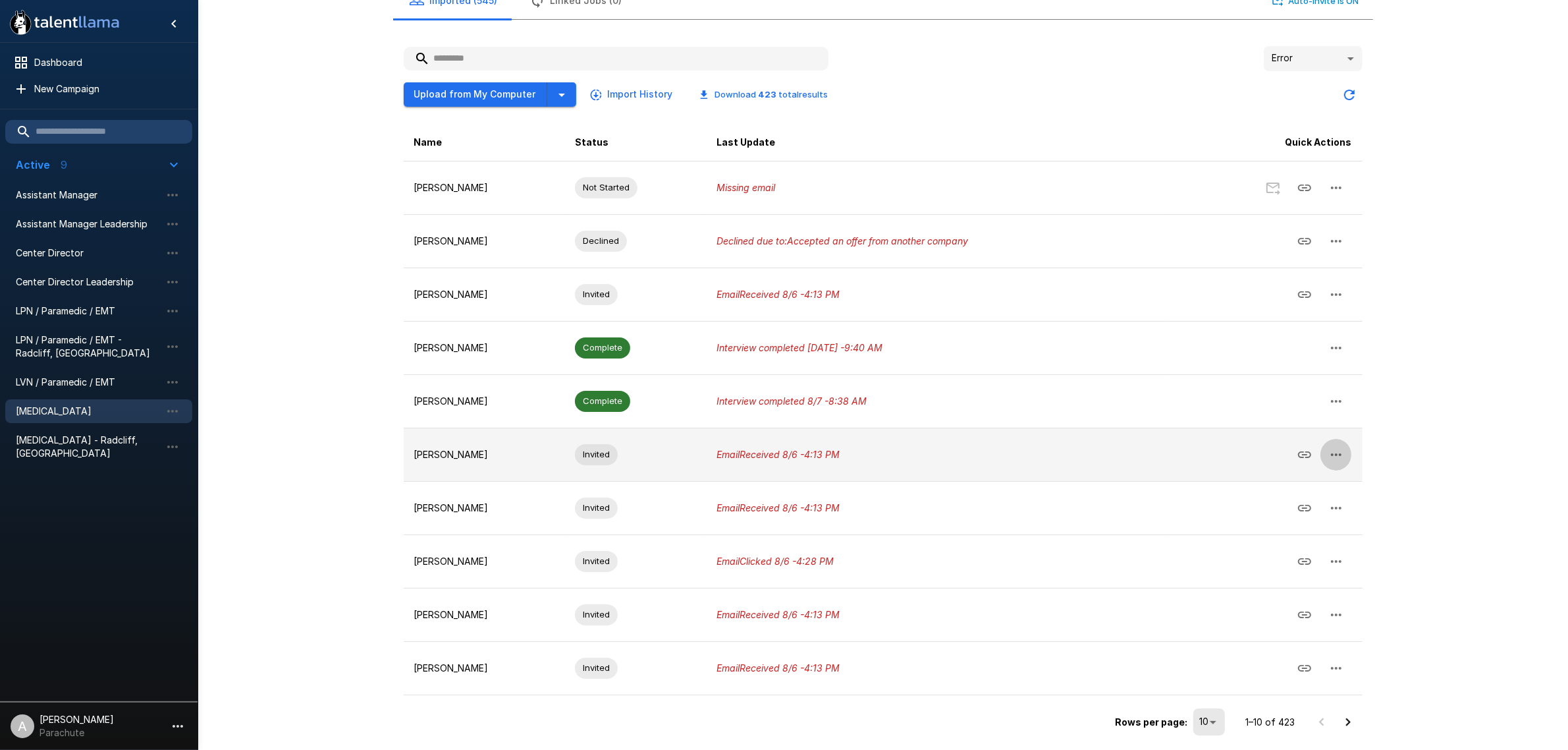
click at [1338, 462] on icon "button" at bounding box center [1336, 454] width 16 height 16
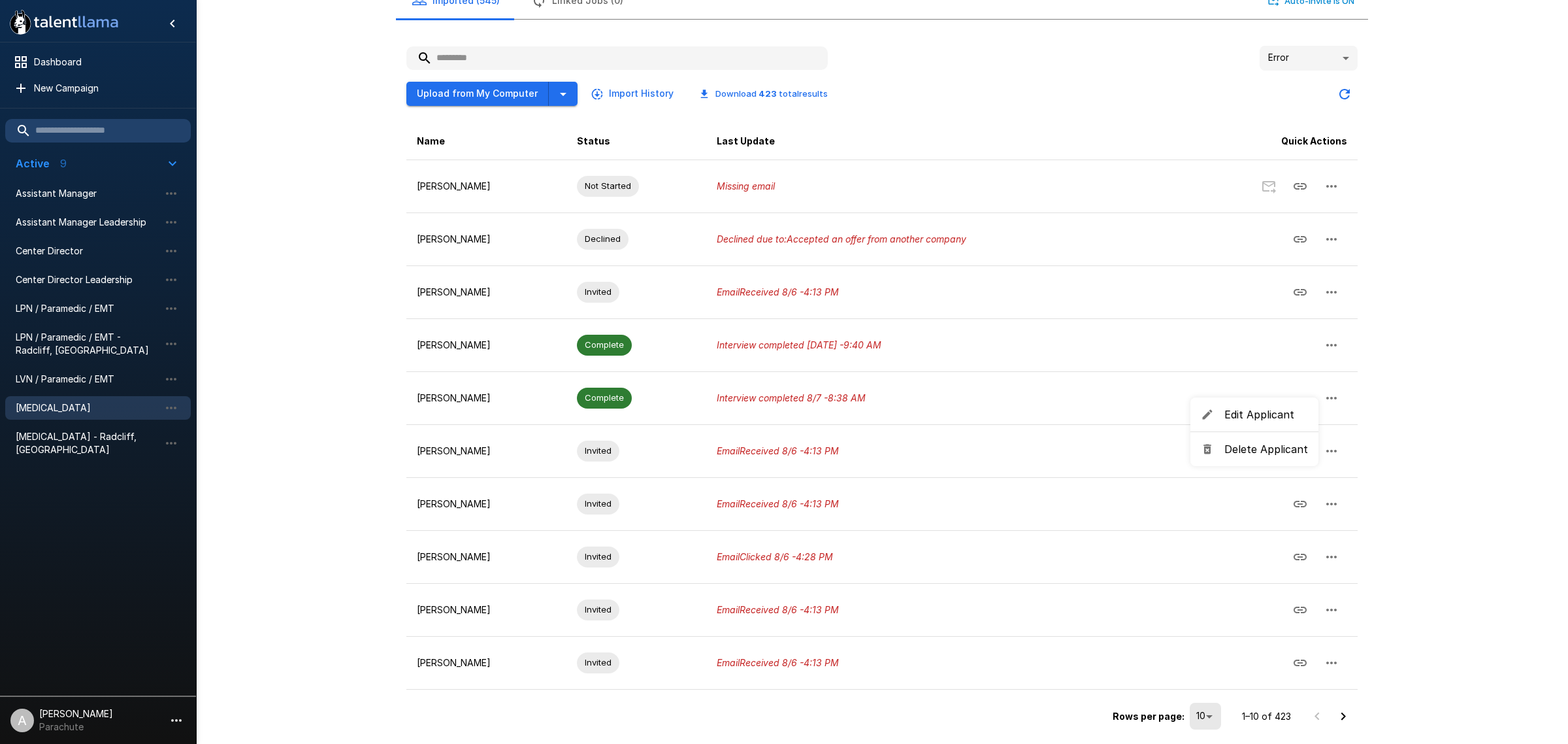
click at [1266, 416] on span "Edit Applicant" at bounding box center [1266, 414] width 84 height 16
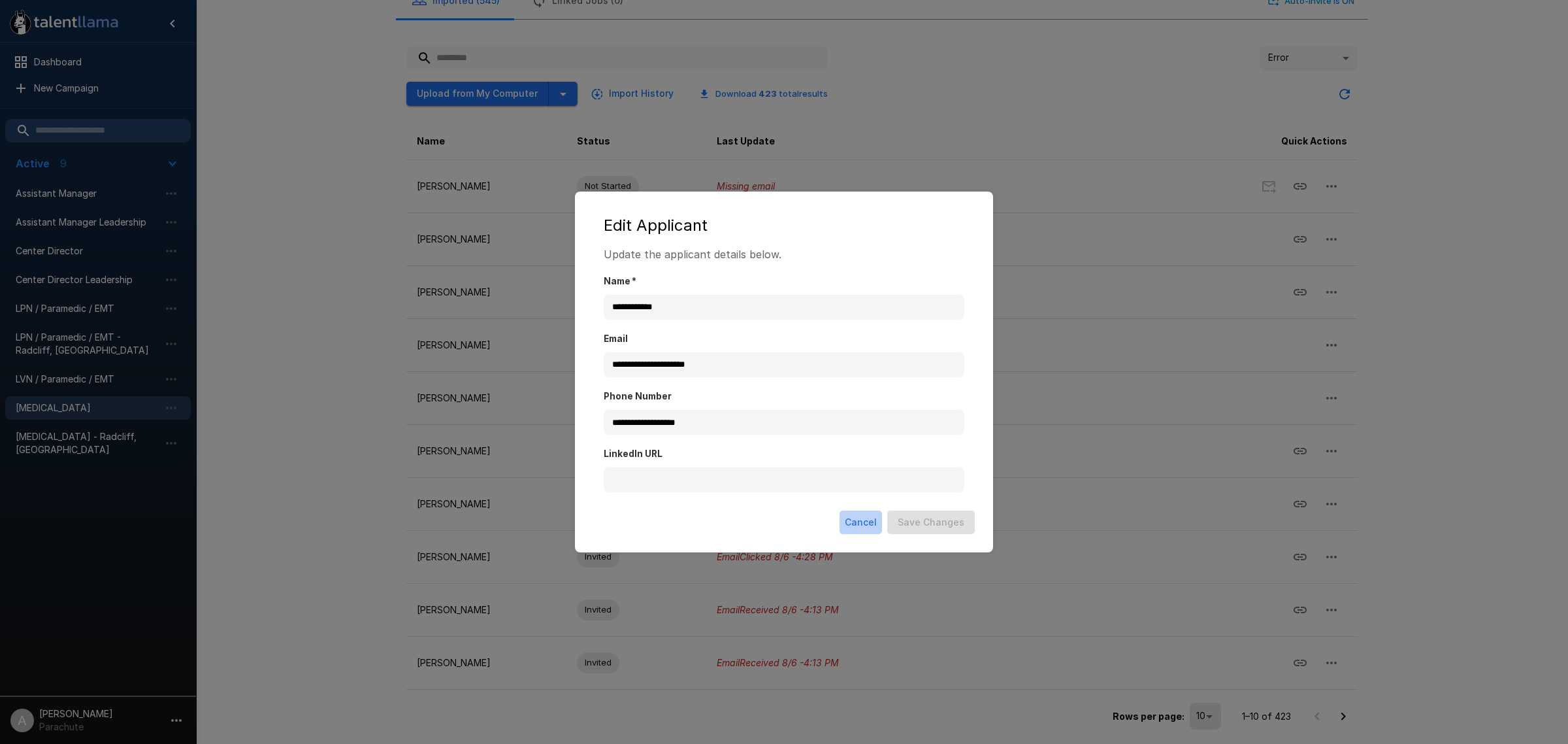
click at [870, 514] on button "Cancel" at bounding box center [861, 523] width 42 height 24
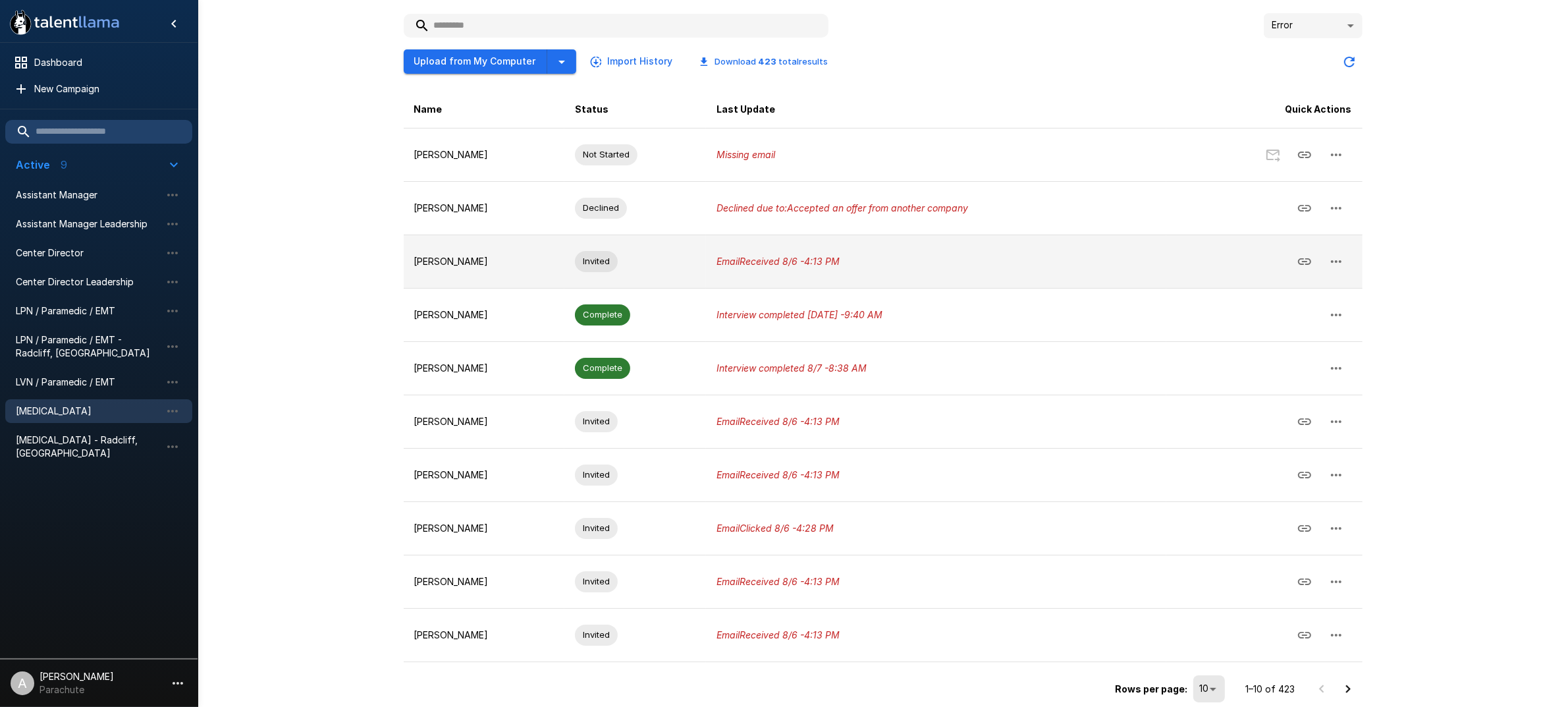
scroll to position [136, 0]
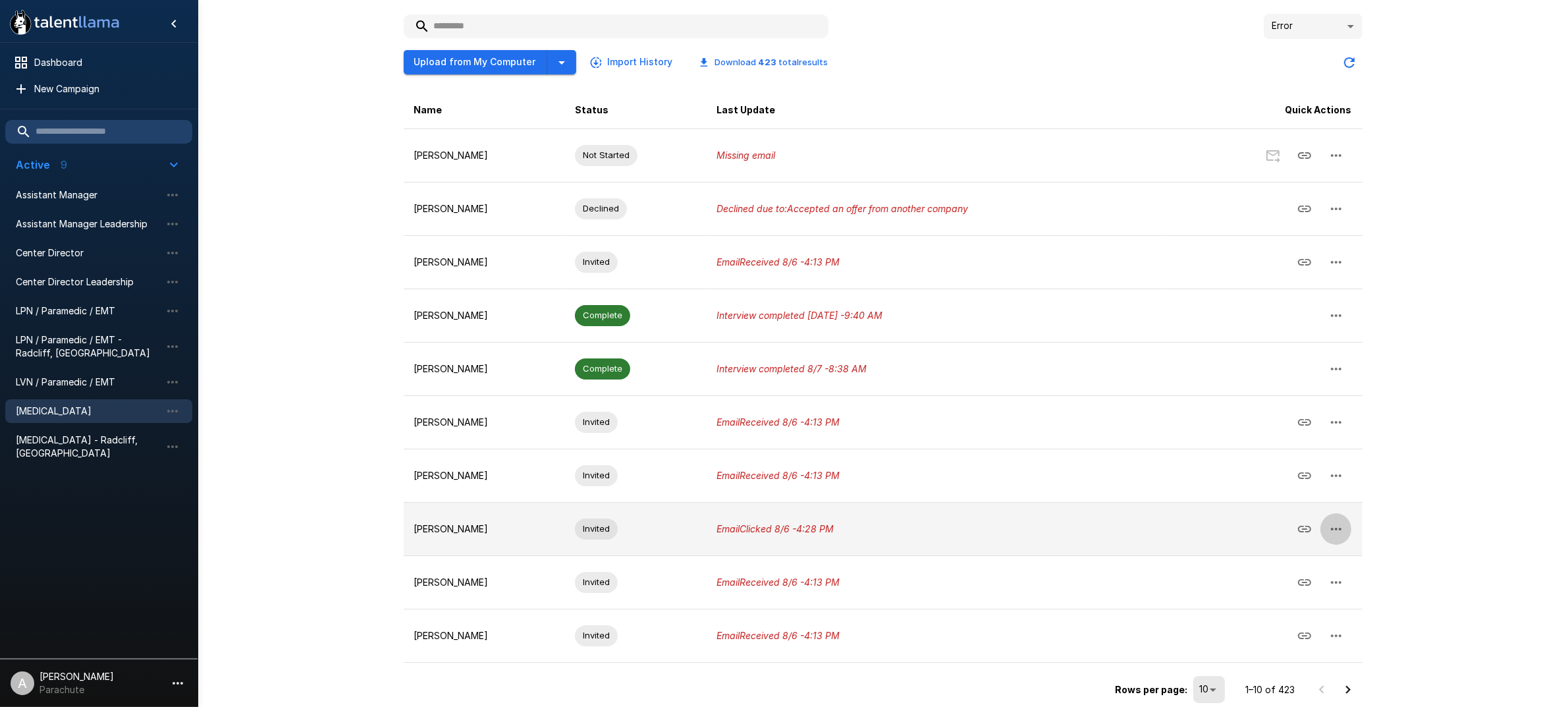
click at [1343, 540] on button "button" at bounding box center [1336, 529] width 31 height 31
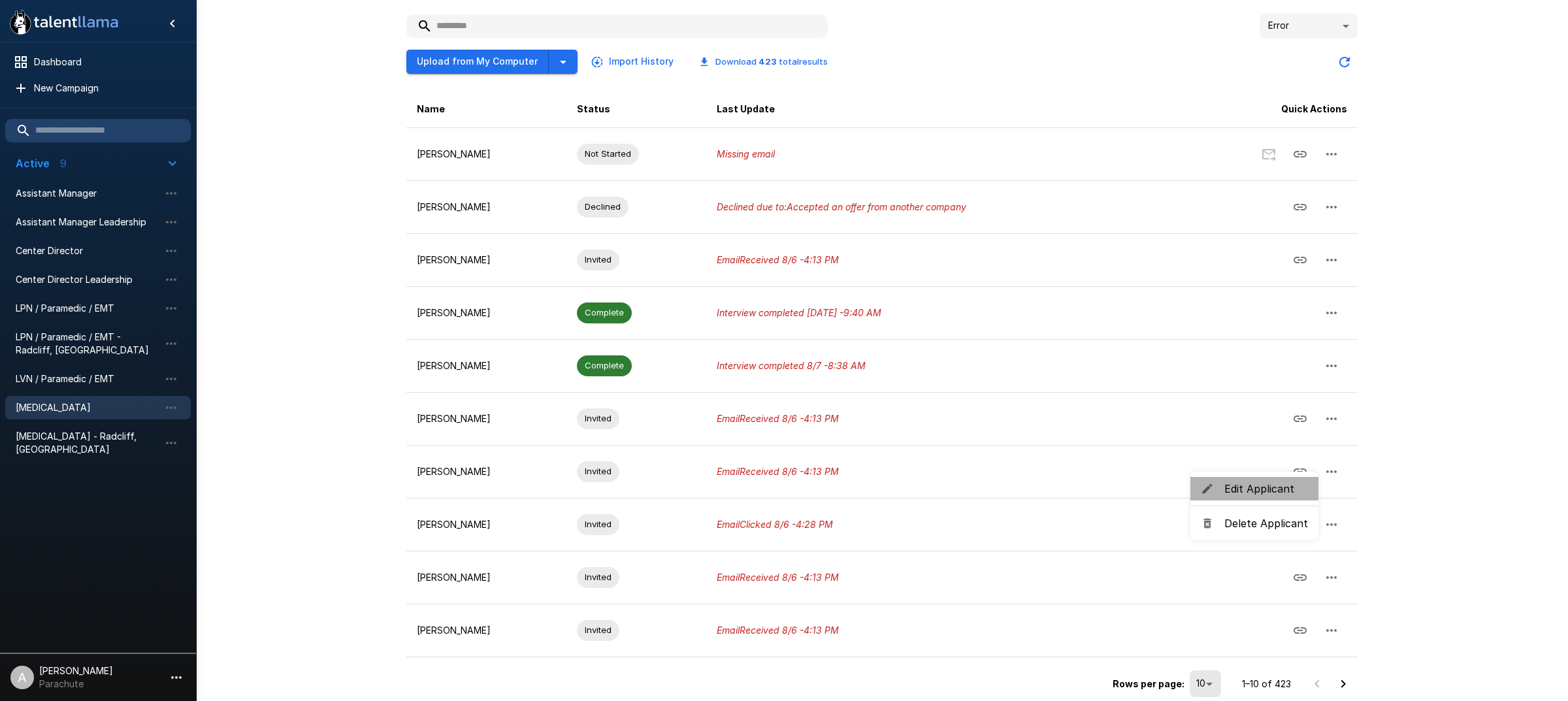
click at [1279, 488] on span "Edit Applicant" at bounding box center [1266, 488] width 84 height 16
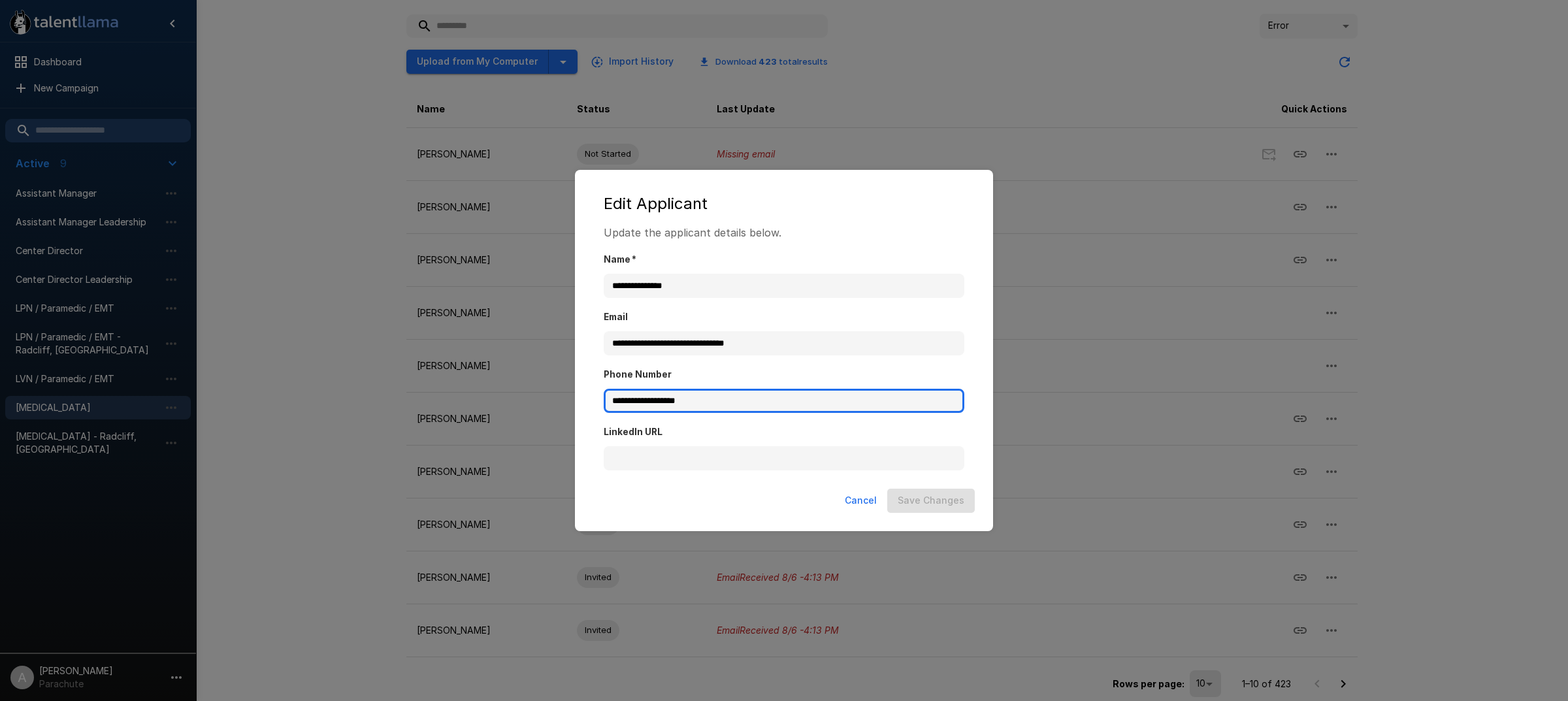
click at [623, 399] on input "**********" at bounding box center [784, 401] width 361 height 25
click at [709, 405] on input "**********" at bounding box center [784, 401] width 361 height 25
drag, startPoint x: 609, startPoint y: 397, endPoint x: 701, endPoint y: 411, distance: 93.1
click at [701, 411] on input "**********" at bounding box center [784, 401] width 361 height 25
click at [704, 405] on input "**********" at bounding box center [784, 401] width 361 height 25
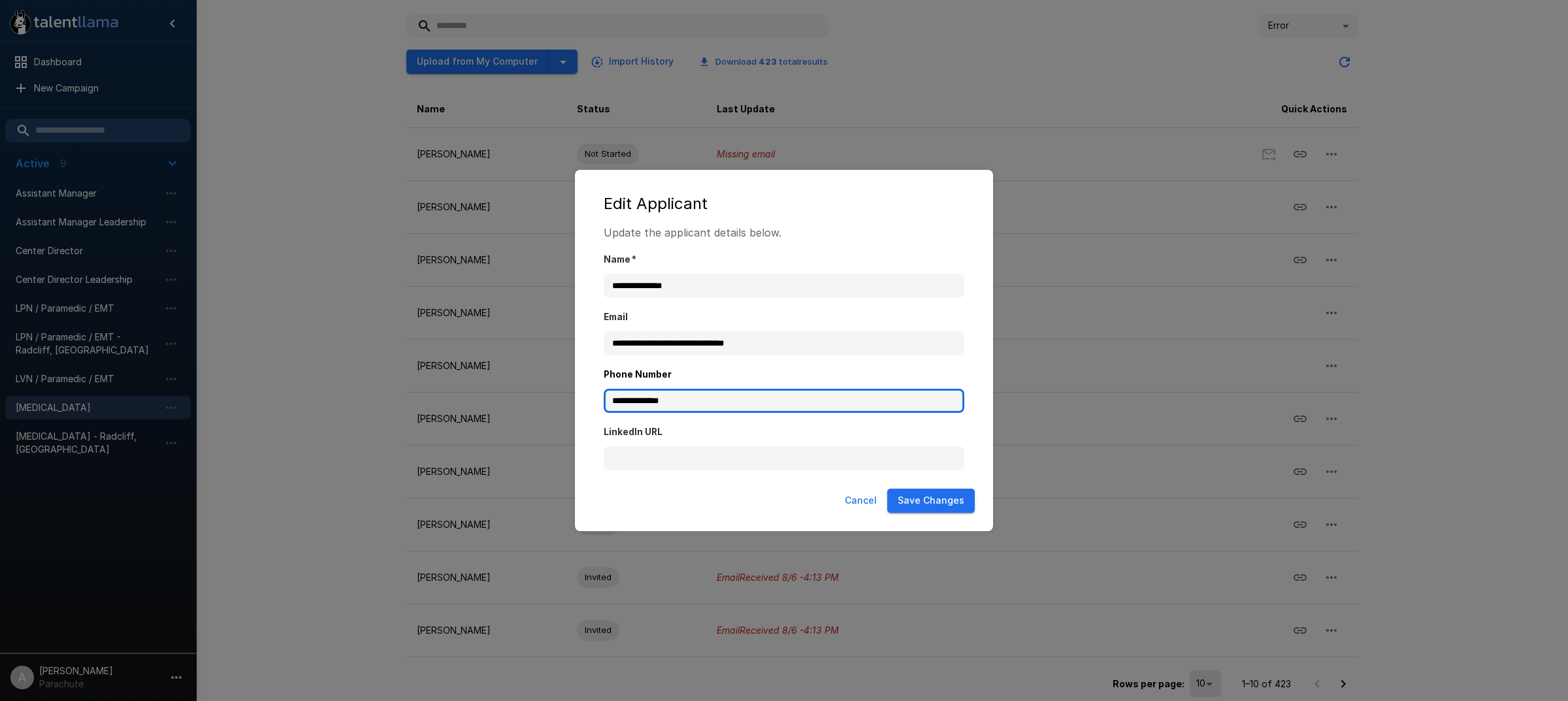
type input "**********"
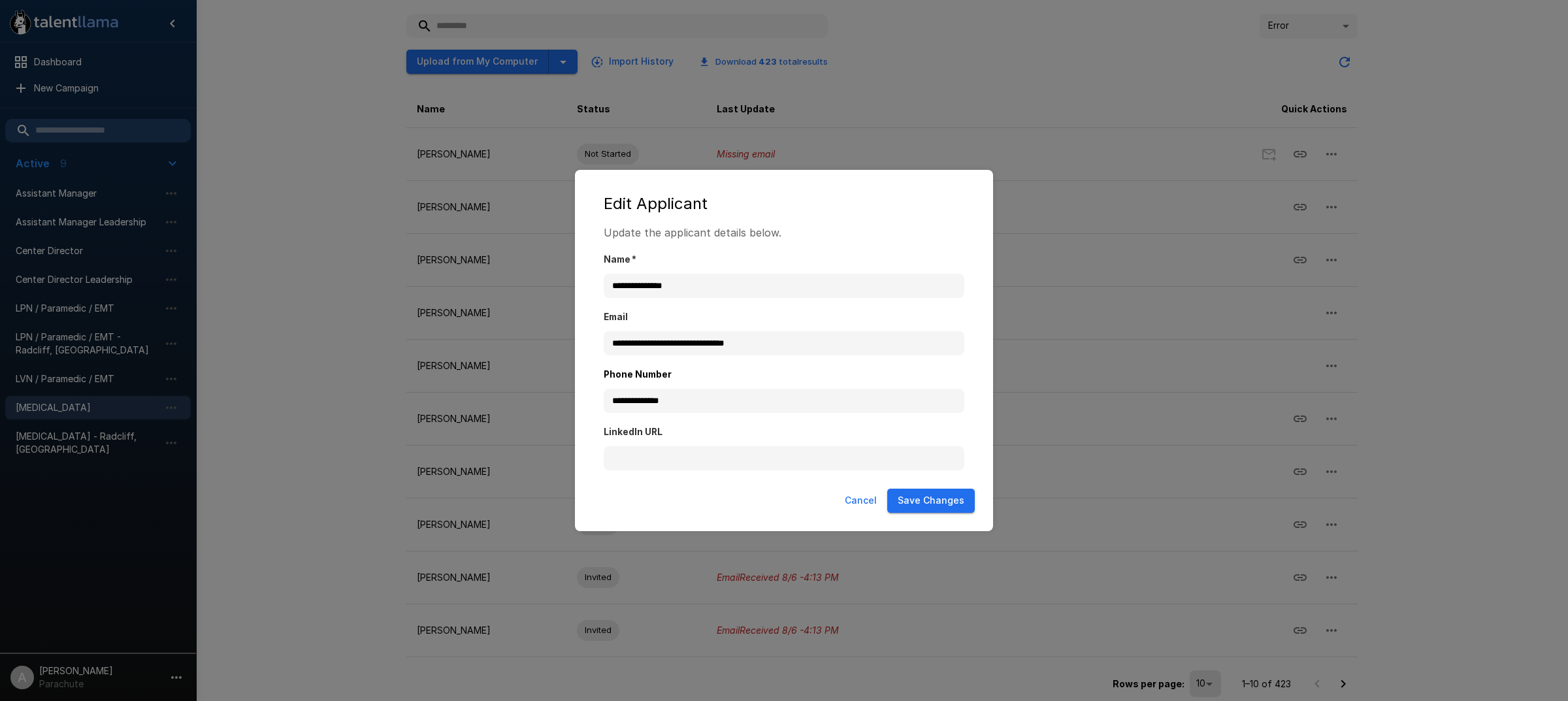
click at [941, 492] on button "Save Changes" at bounding box center [931, 500] width 87 height 24
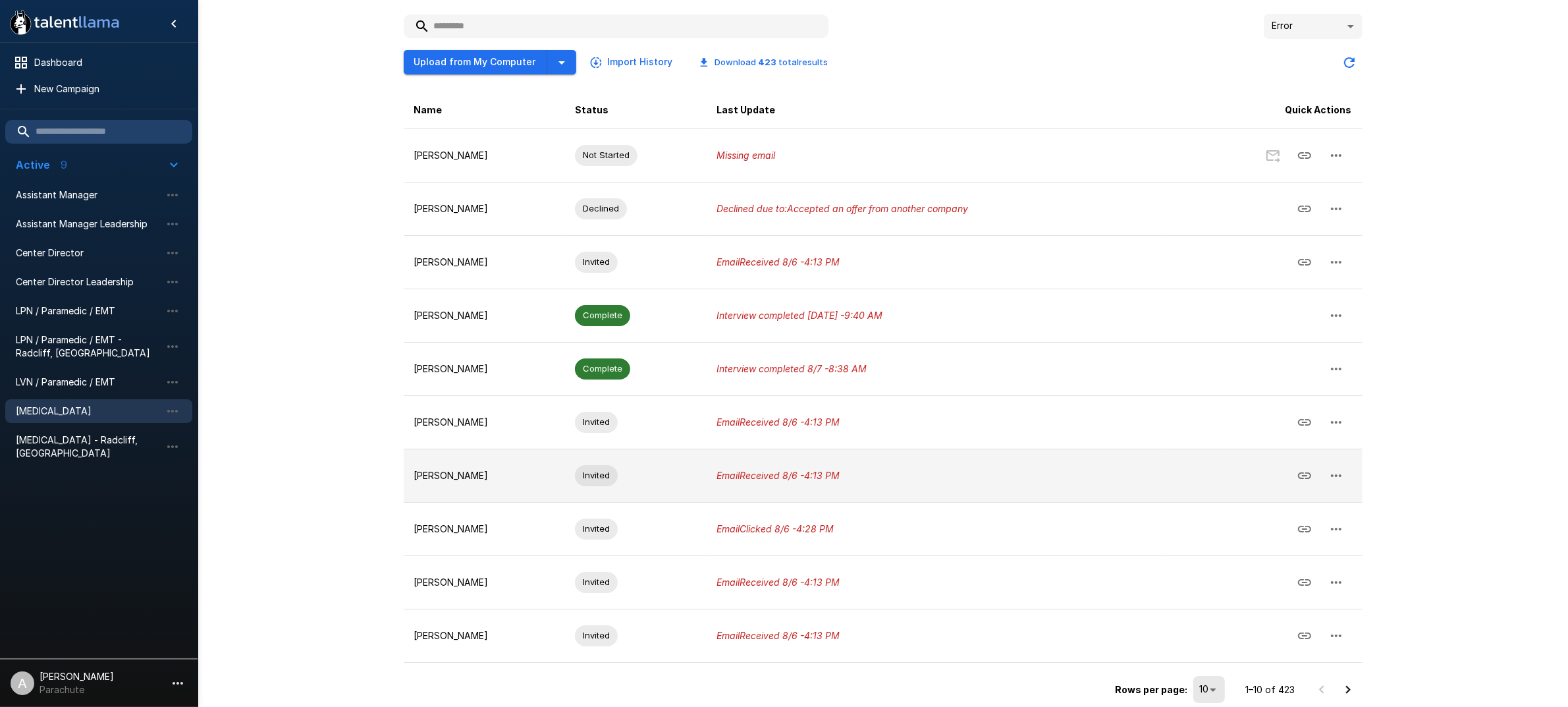
click at [1338, 476] on icon "button" at bounding box center [1336, 475] width 16 height 16
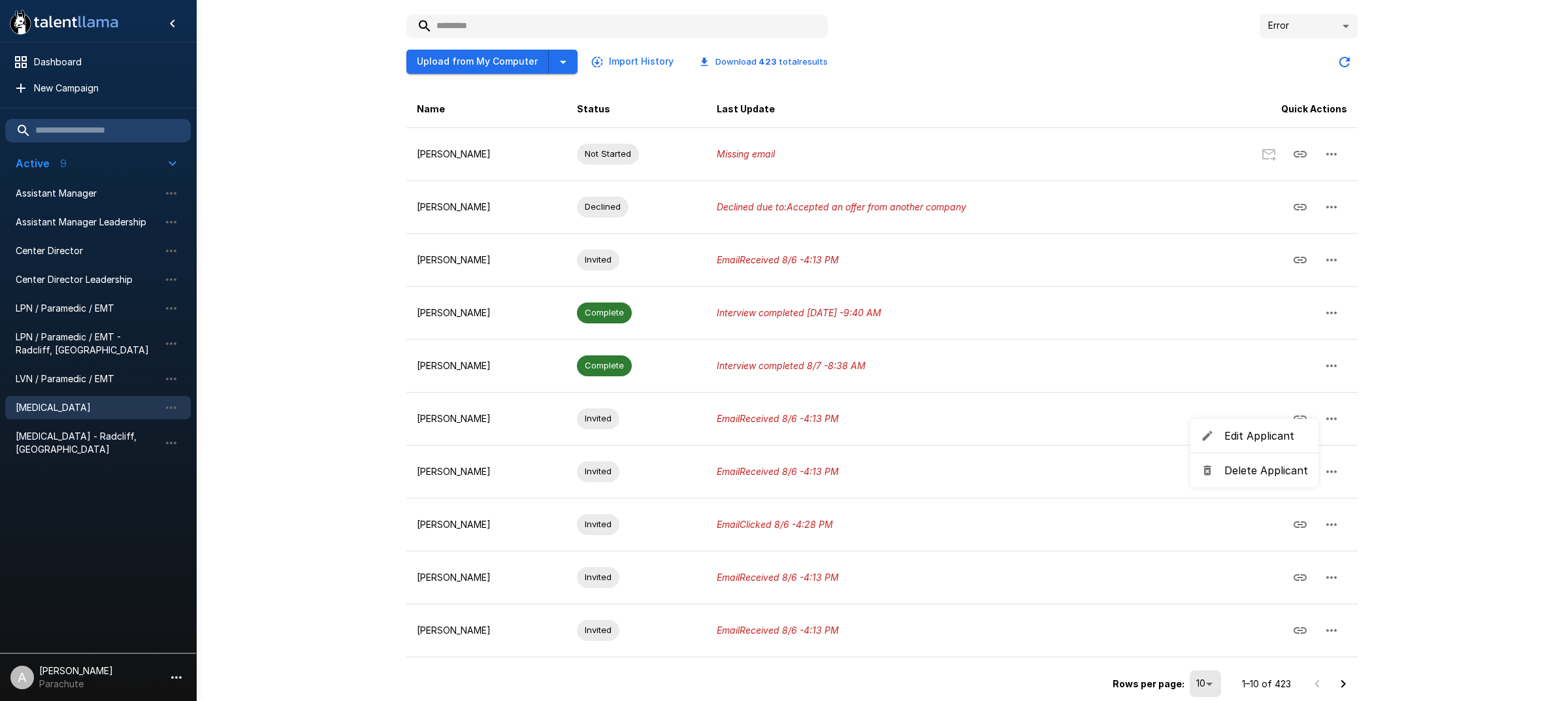
click at [1266, 445] on li "Edit Applicant" at bounding box center [1255, 435] width 128 height 23
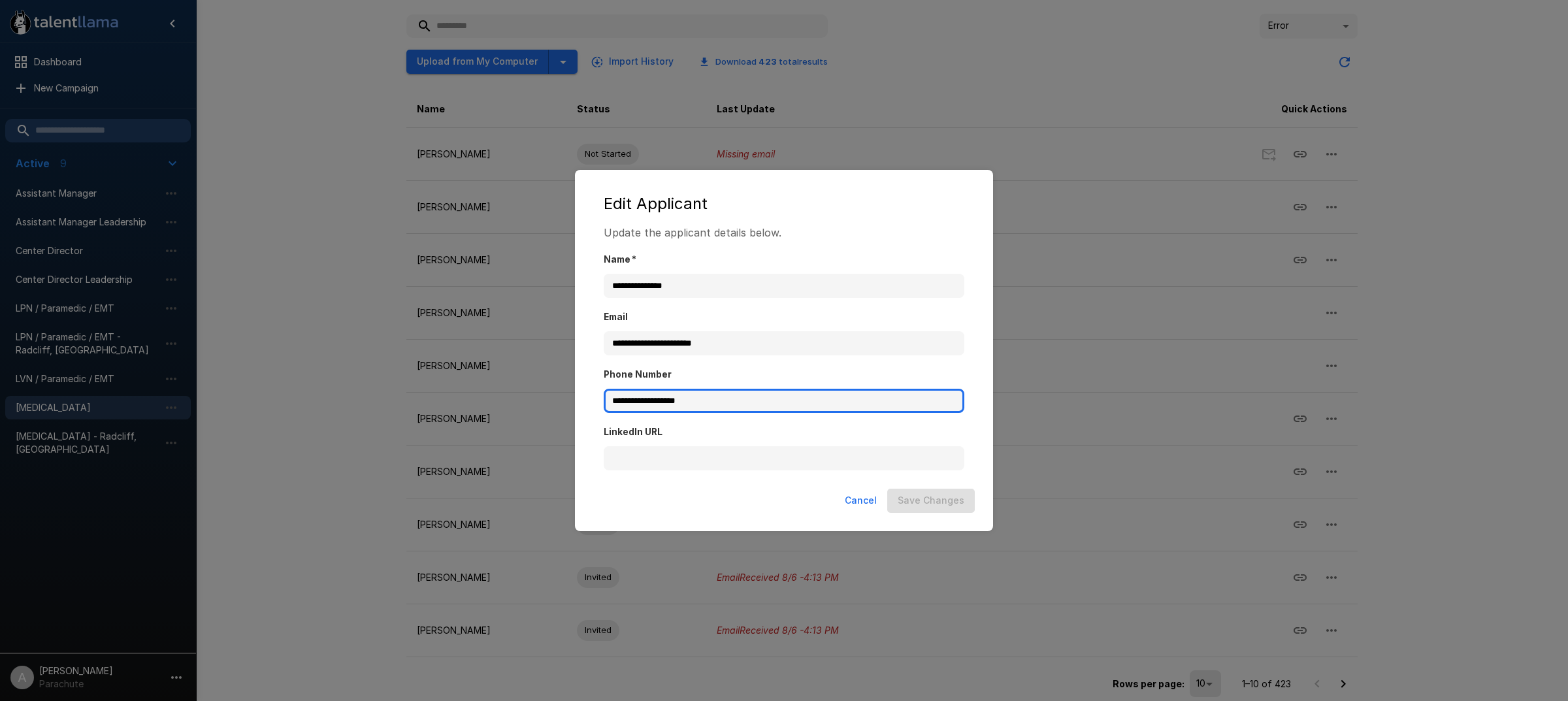
click at [745, 397] on input "**********" at bounding box center [784, 401] width 361 height 25
click at [628, 402] on input "**********" at bounding box center [784, 401] width 361 height 25
type input "**********"
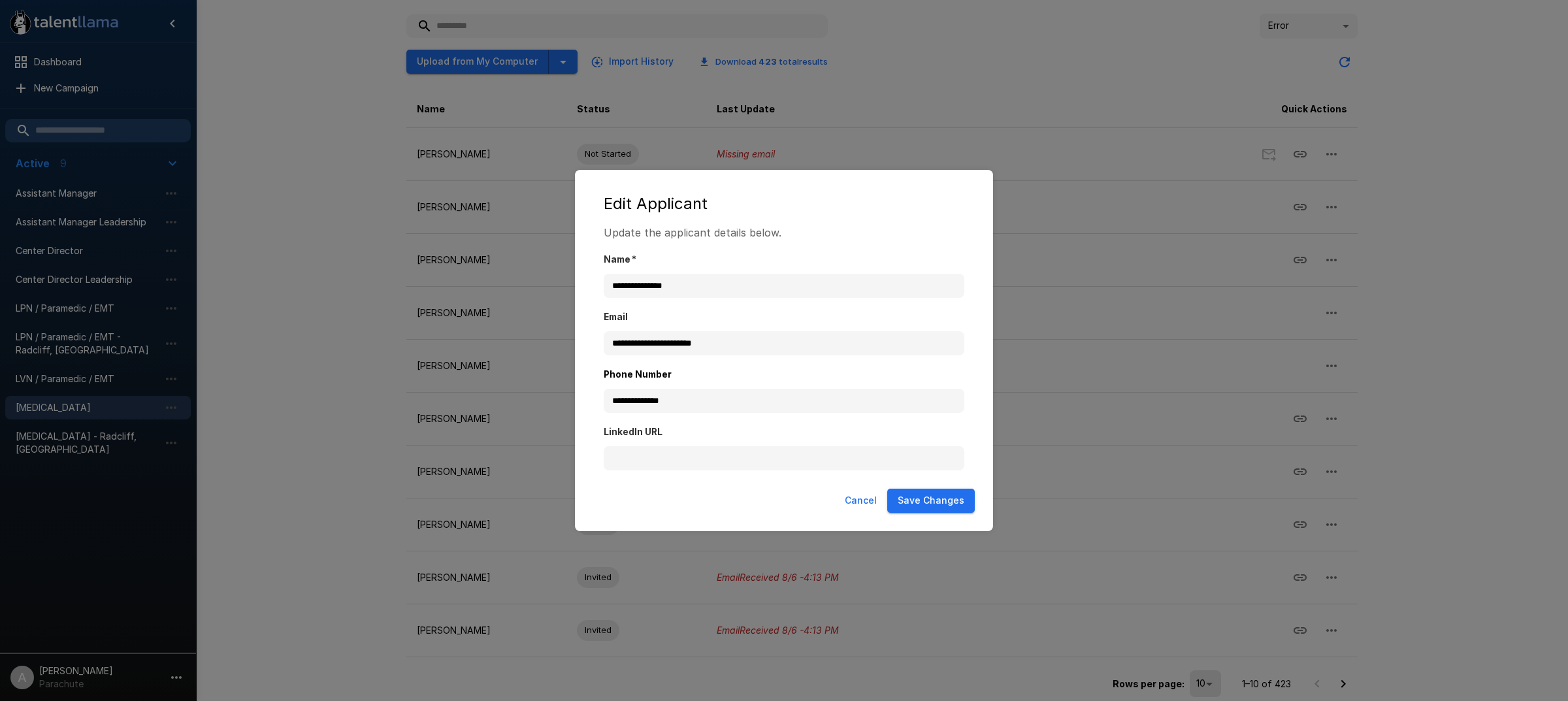
click at [932, 496] on button "Save Changes" at bounding box center [931, 500] width 87 height 24
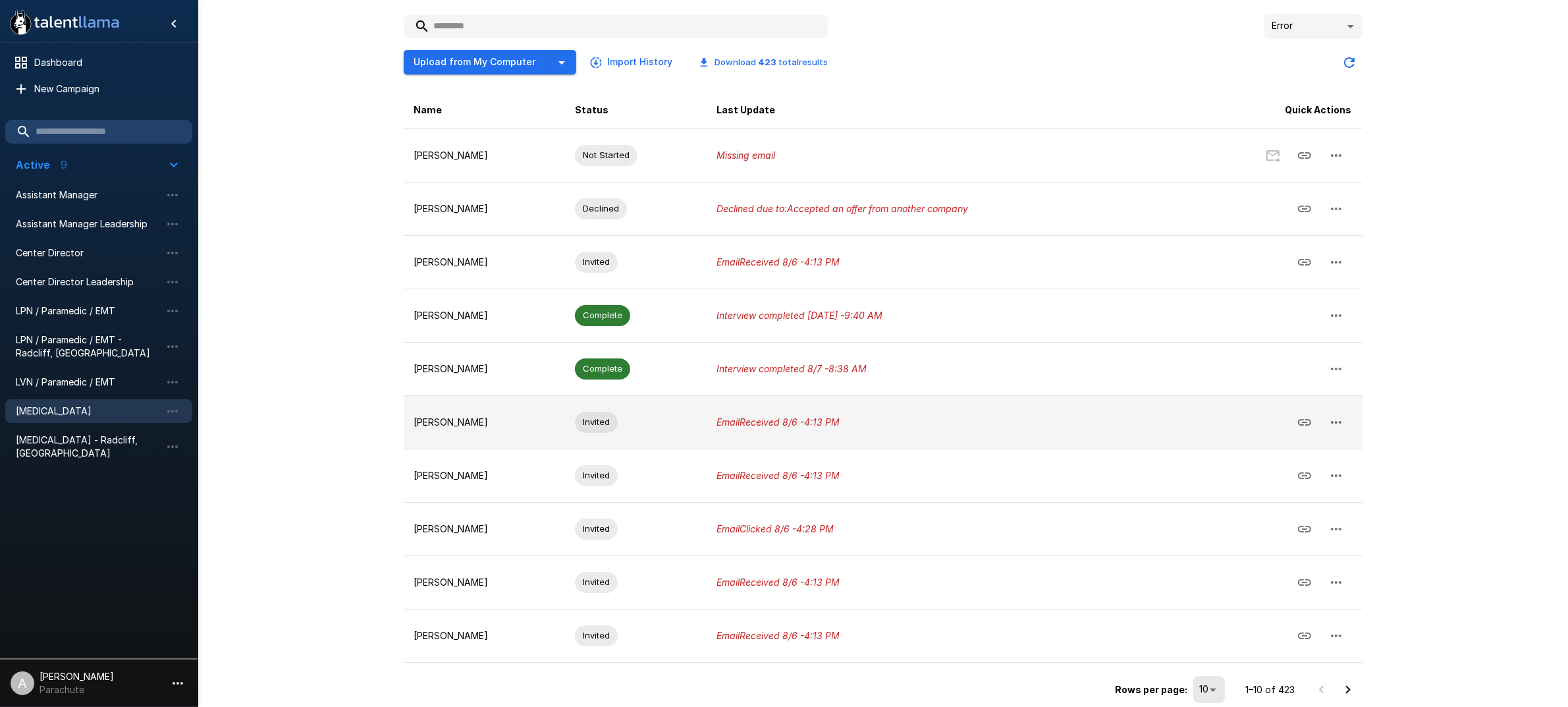
click at [1335, 425] on icon "button" at bounding box center [1336, 422] width 16 height 16
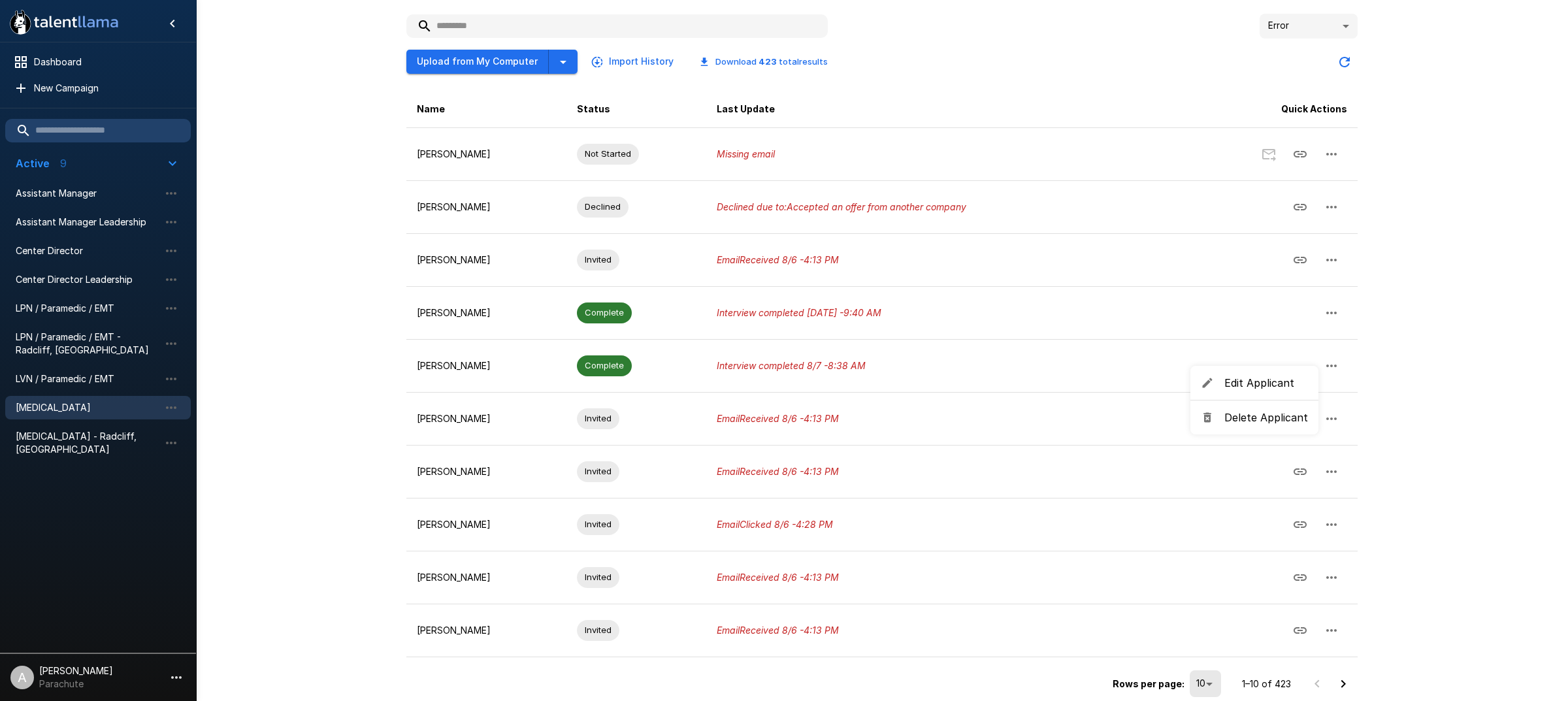
click at [1282, 387] on span "Edit Applicant" at bounding box center [1266, 383] width 84 height 16
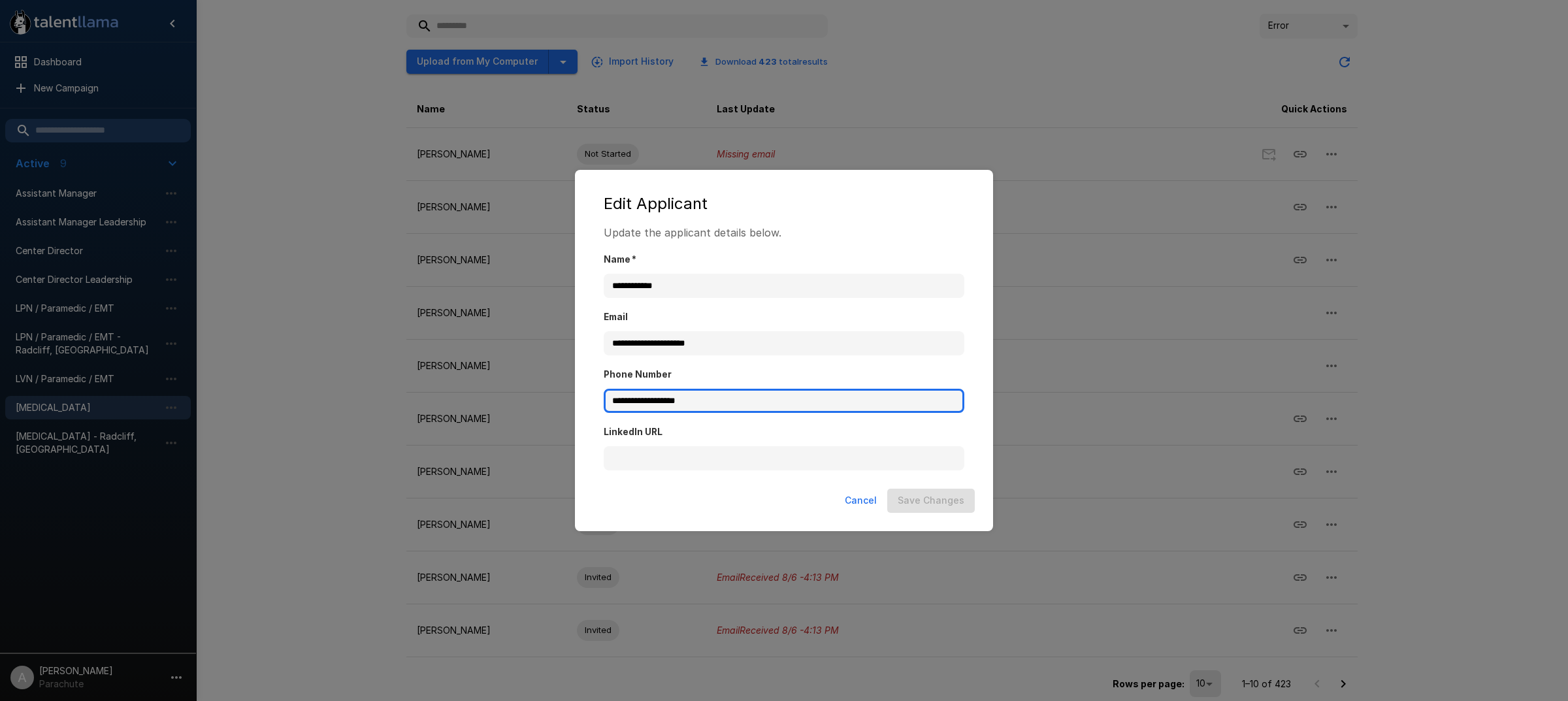
click at [627, 397] on input "**********" at bounding box center [784, 401] width 361 height 25
click at [684, 405] on input "**********" at bounding box center [784, 401] width 361 height 25
type input "**********"
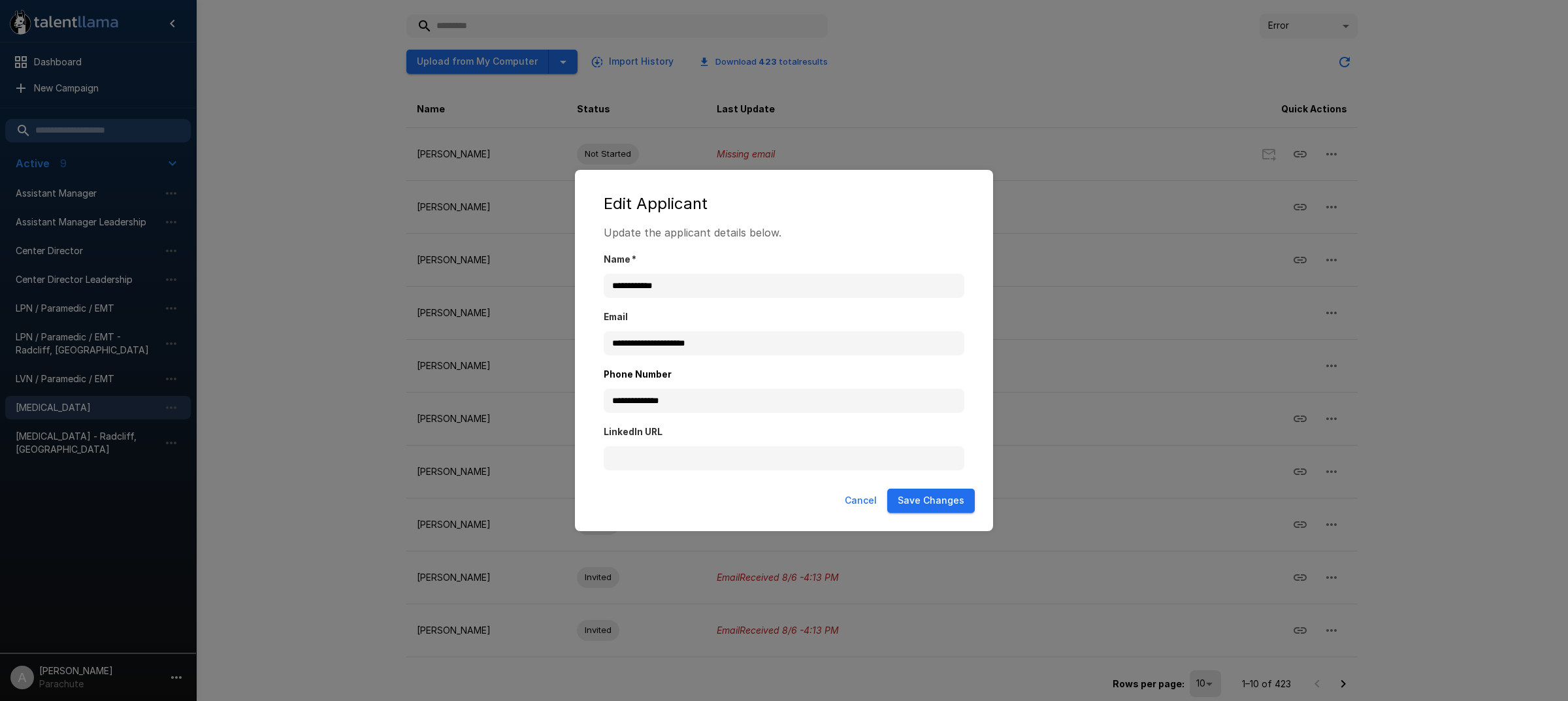
click at [902, 499] on button "Save Changes" at bounding box center [931, 500] width 87 height 24
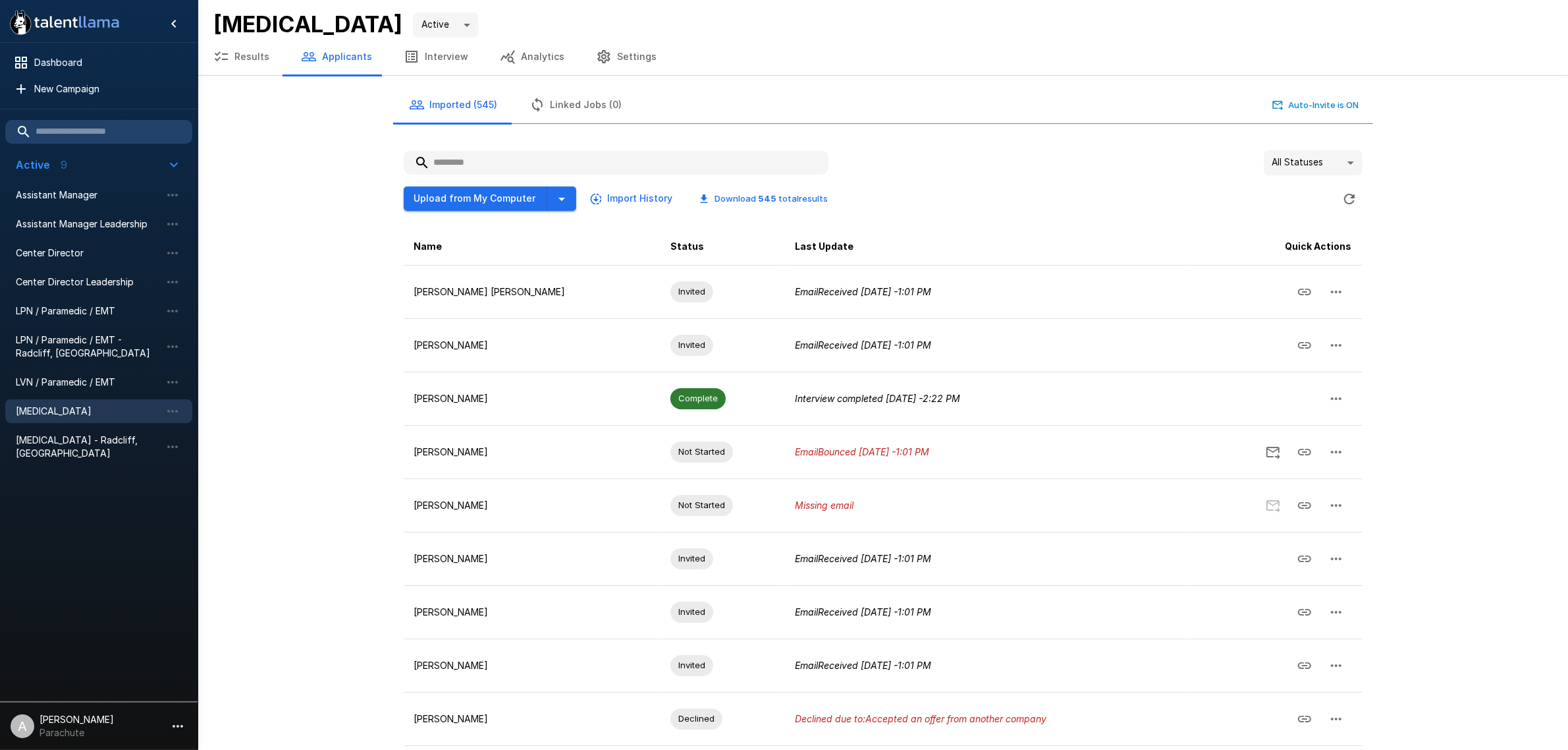
click at [317, 374] on div ".st0{fill:#FFFFFF;} .st1{fill:#76a4ed;} Dashboard New Campaign Active 9 Assista…" at bounding box center [883, 426] width 1370 height 854
click at [117, 449] on div "[MEDICAL_DATA] - Radcliff, [GEOGRAPHIC_DATA]" at bounding box center [98, 447] width 187 height 37
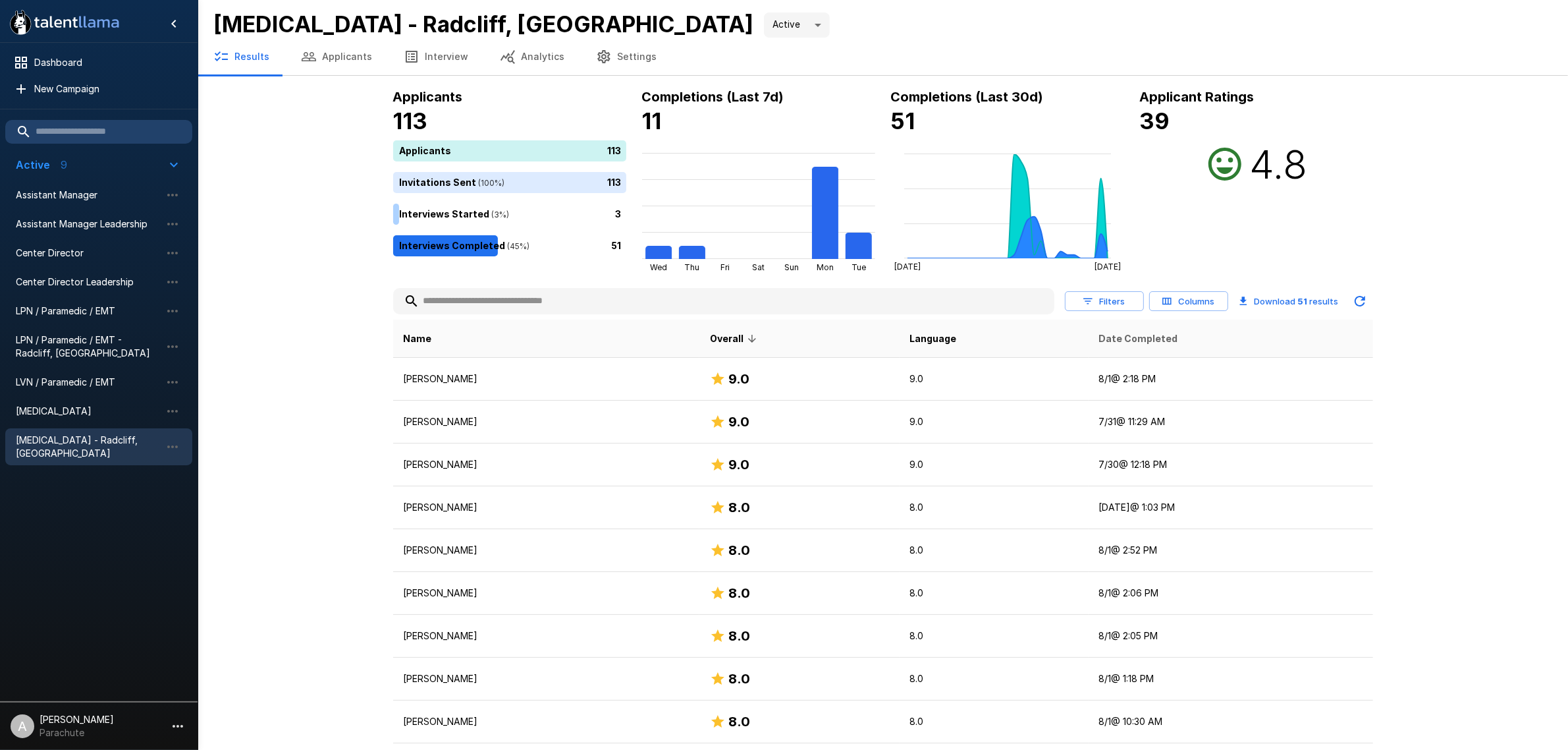
click at [1108, 333] on span "Date Completed" at bounding box center [1138, 338] width 79 height 16
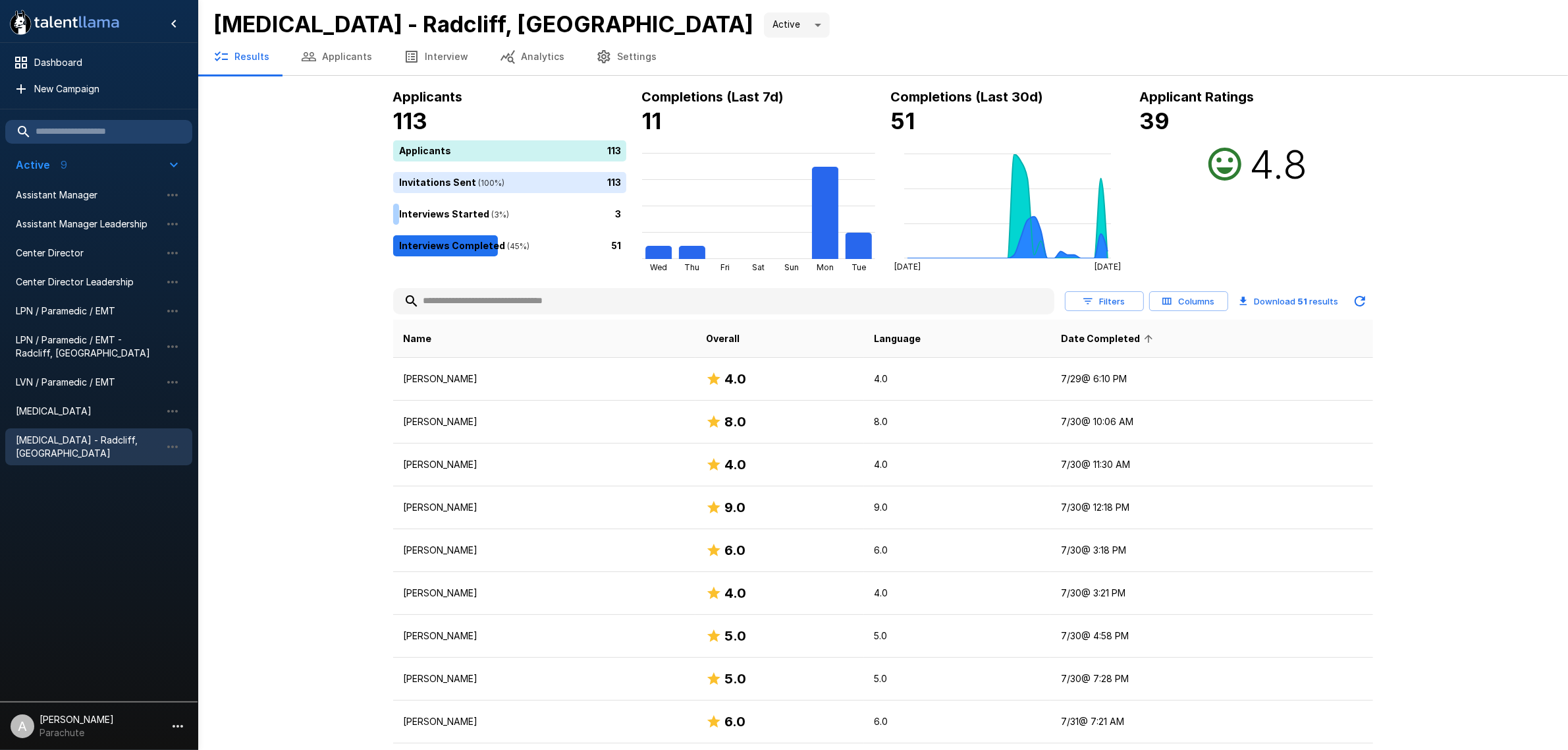
click at [1108, 333] on span "Date Completed" at bounding box center [1109, 338] width 96 height 16
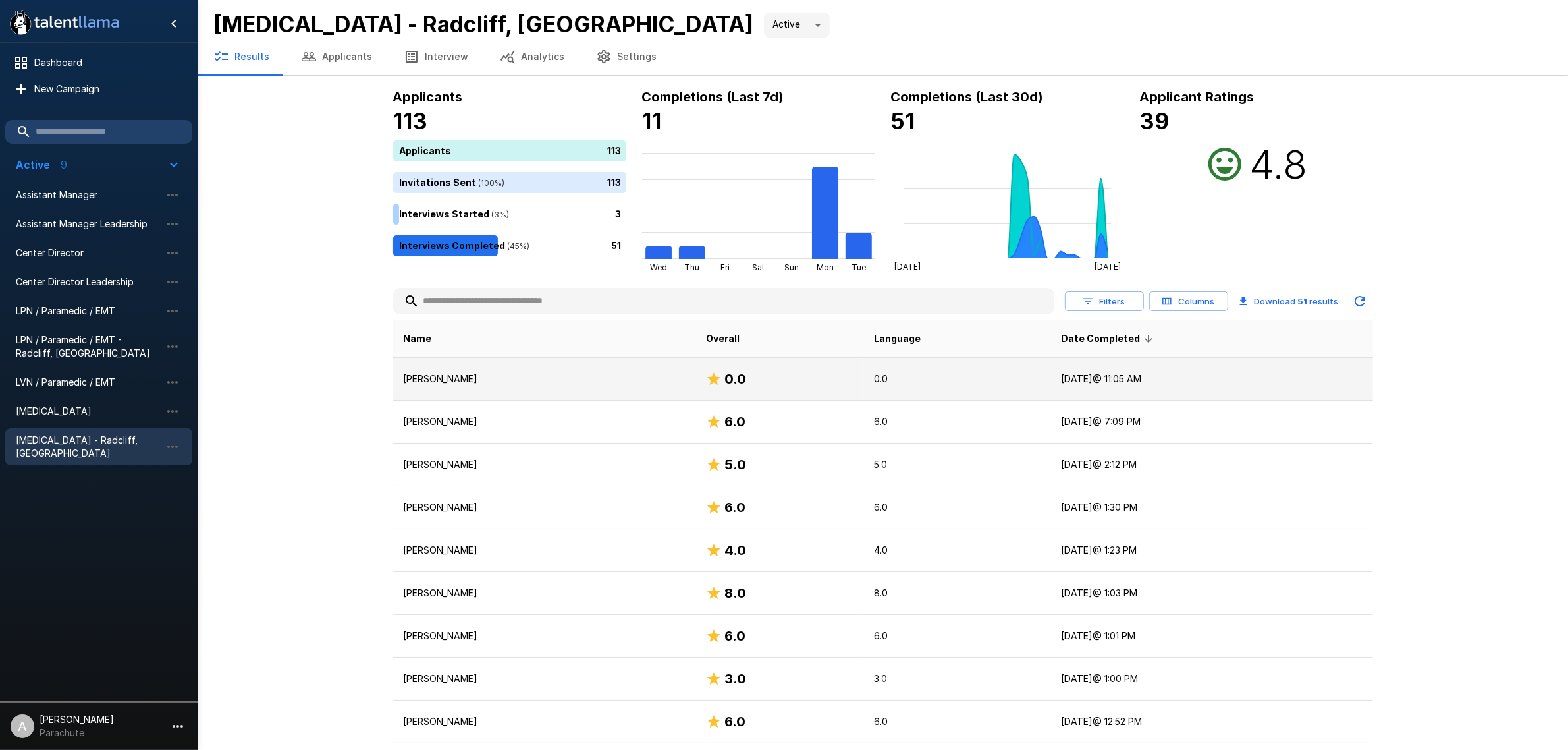
click at [507, 381] on p "[PERSON_NAME]" at bounding box center [544, 378] width 282 height 13
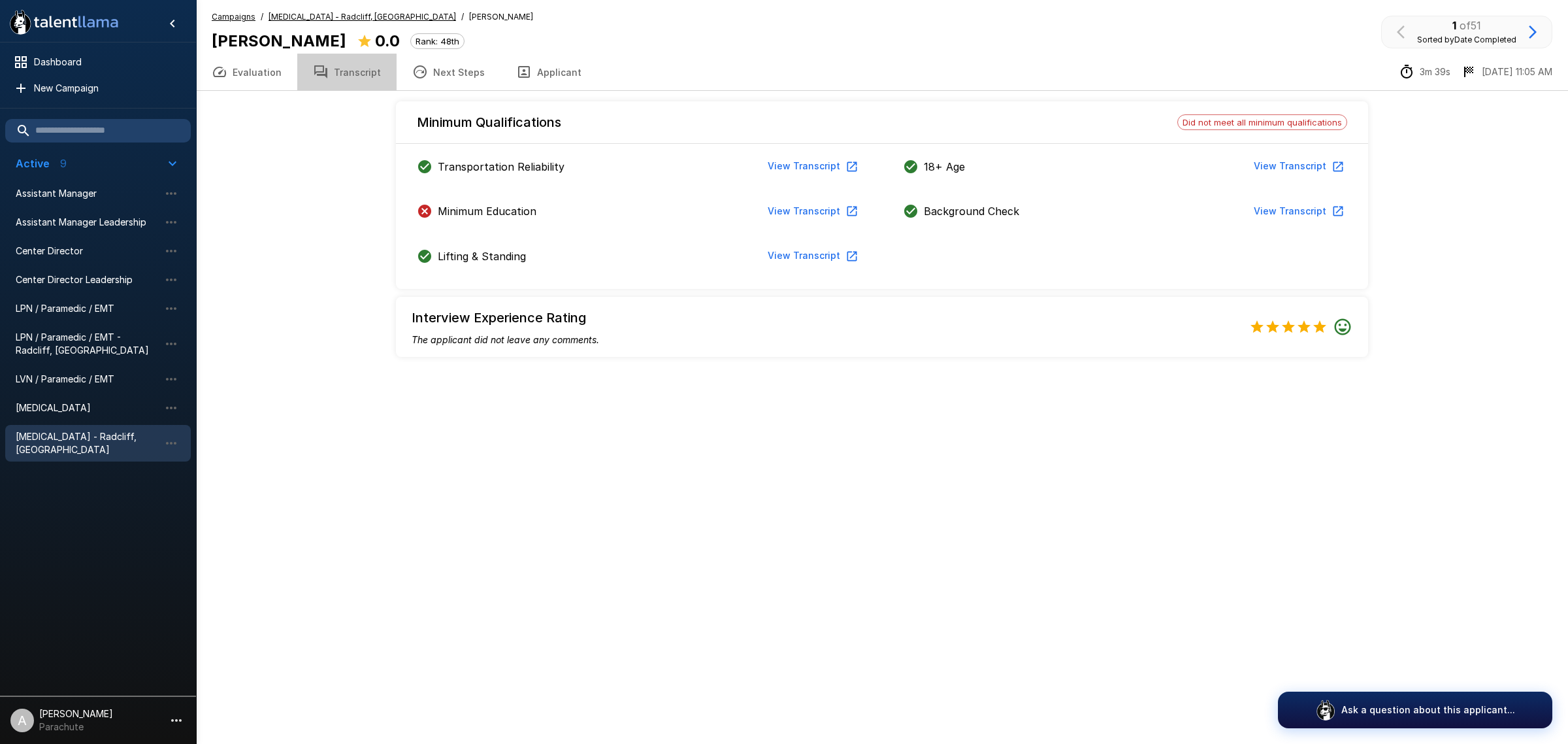
click at [347, 74] on button "Transcript" at bounding box center [347, 72] width 99 height 36
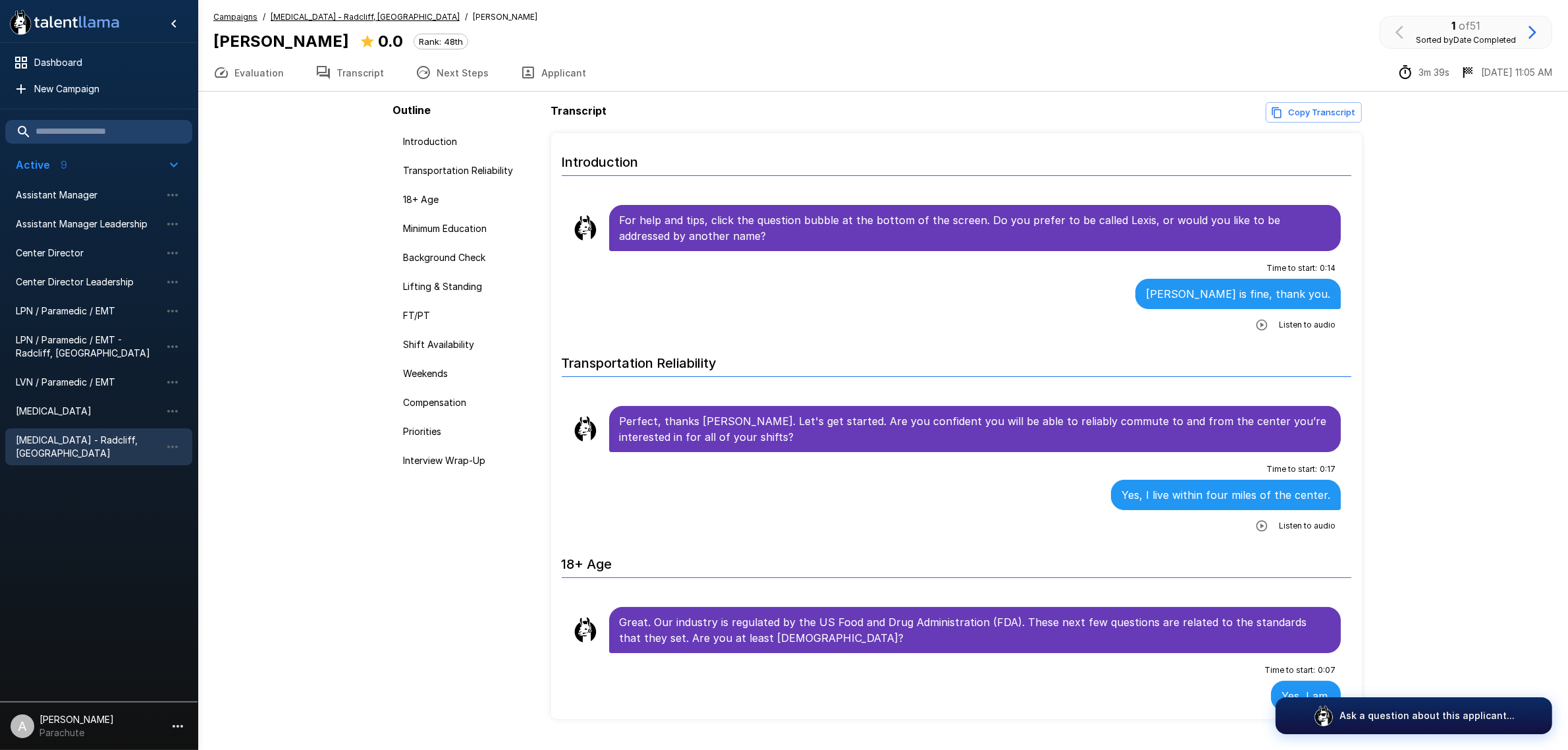
click at [1257, 321] on icon "button" at bounding box center [1262, 324] width 11 height 11
